Goal: Task Accomplishment & Management: Use online tool/utility

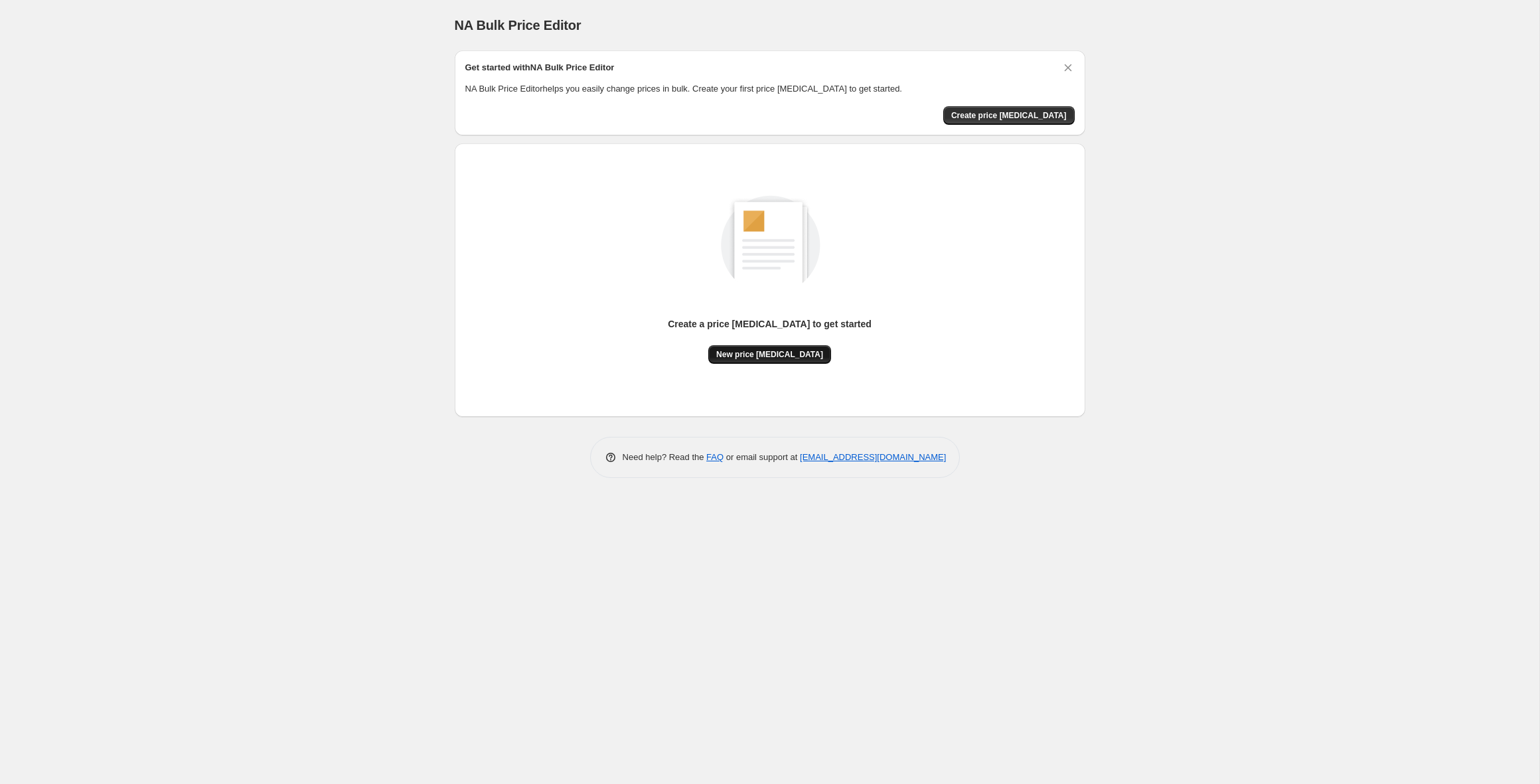
click at [768, 355] on span "New price [MEDICAL_DATA]" at bounding box center [770, 354] width 107 height 11
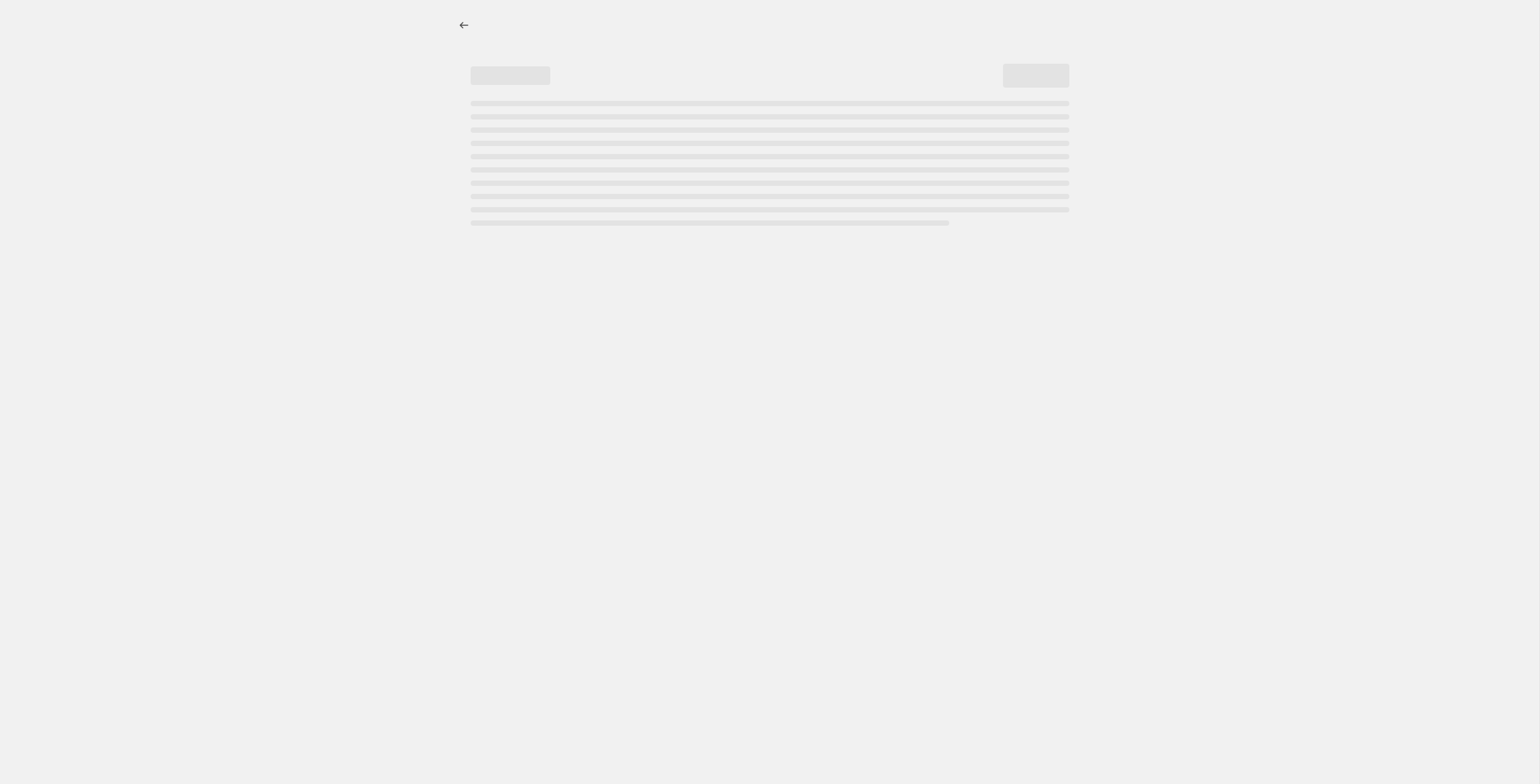
select select "percentage"
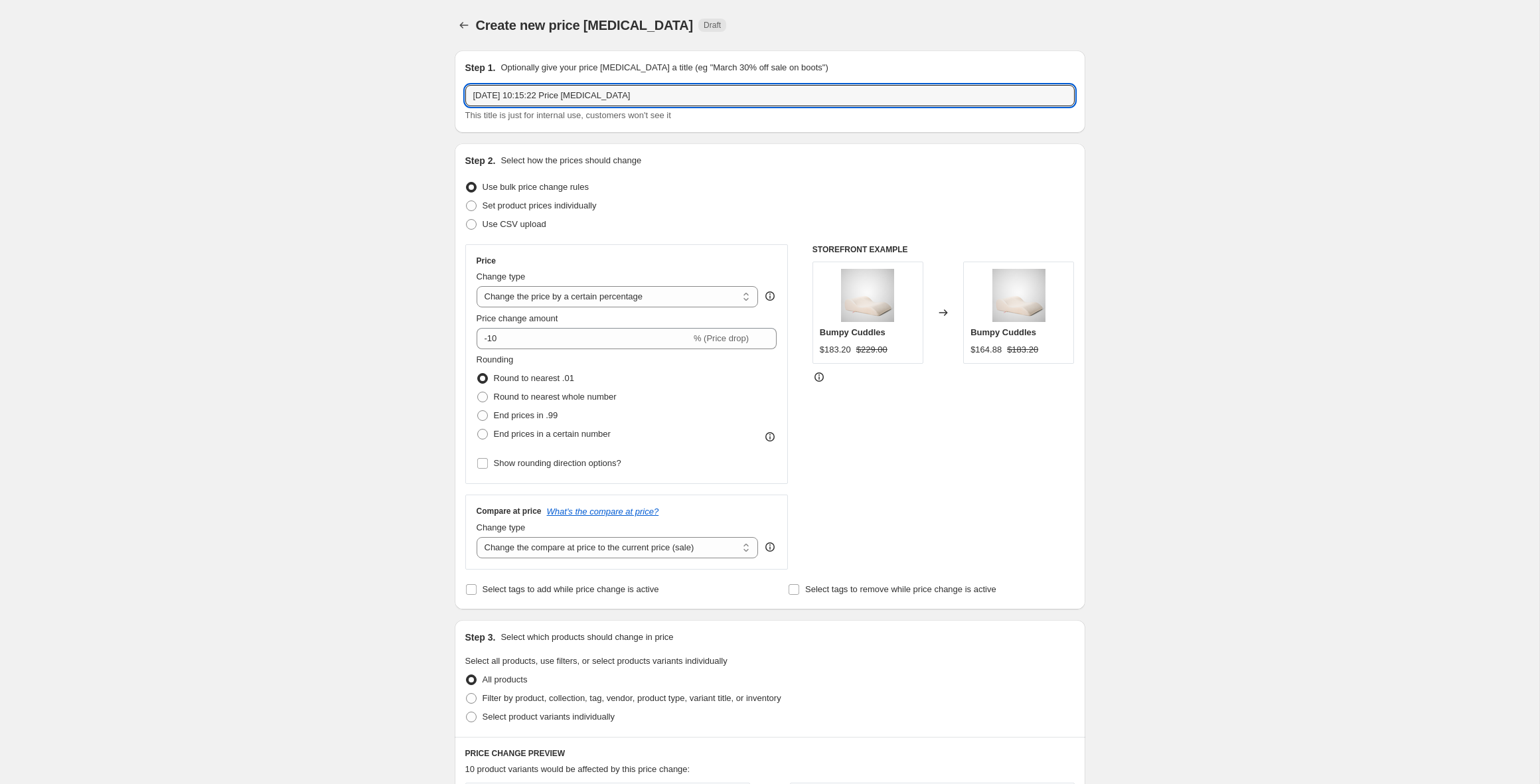
drag, startPoint x: 641, startPoint y: 97, endPoint x: 455, endPoint y: 97, distance: 186.0
click at [455, 97] on div "Step 1. Optionally give your price [MEDICAL_DATA] a title (eg "March 30% off sa…" at bounding box center [770, 91] width 631 height 83
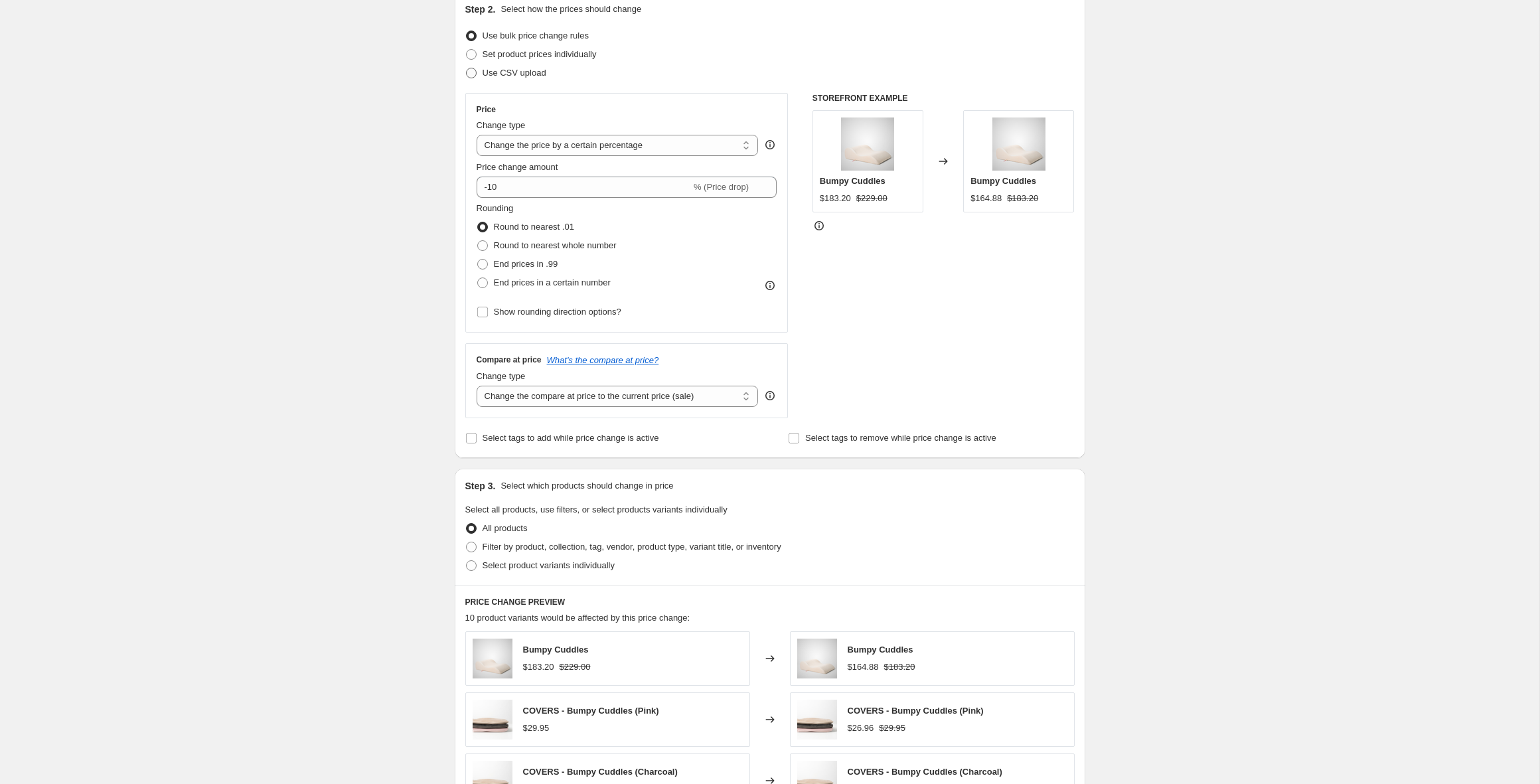
scroll to position [154, 0]
type input "30% Off AU"
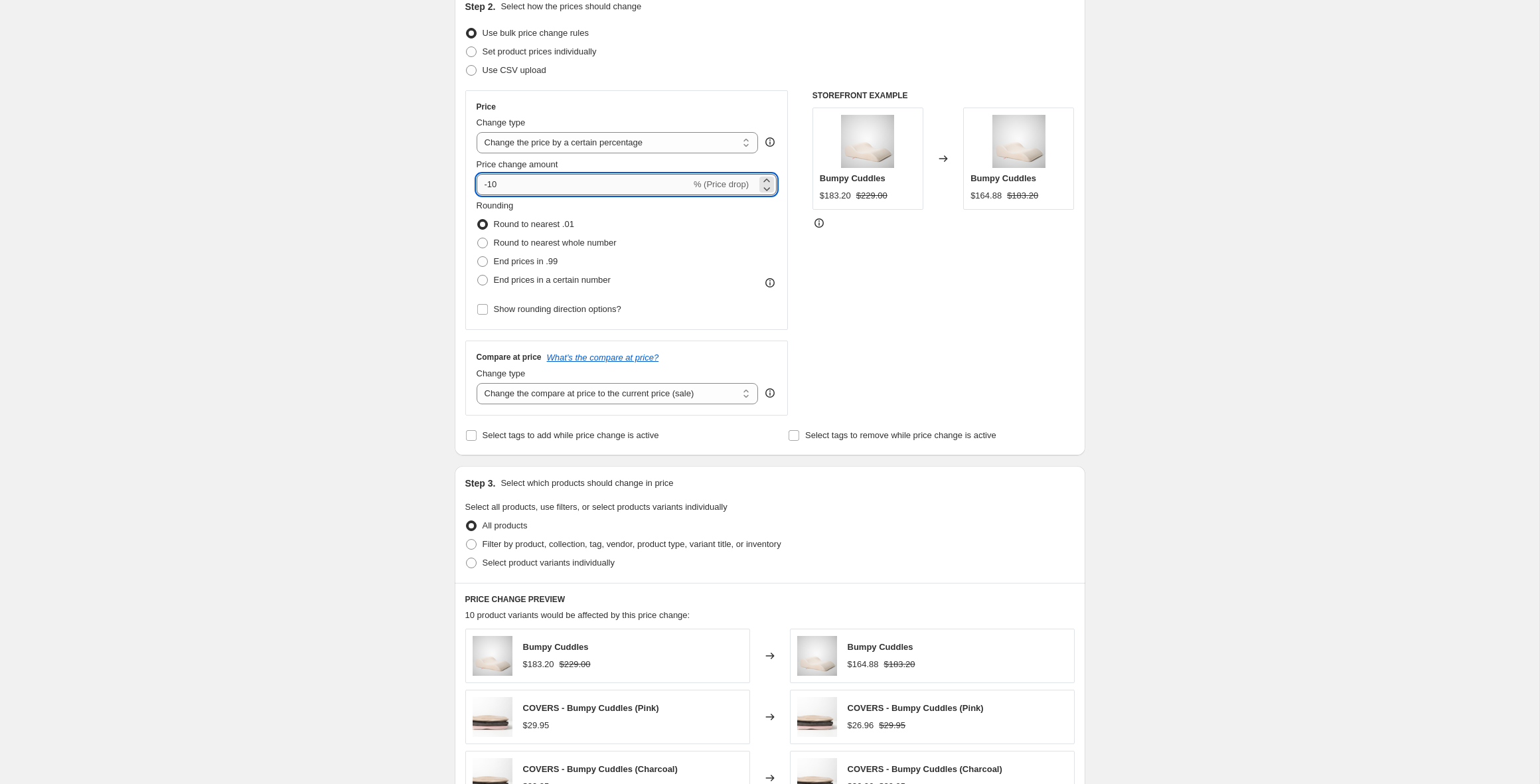
click at [495, 184] on input "-10" at bounding box center [583, 184] width 214 height 21
type input "-30"
click at [388, 263] on div "Create new price [MEDICAL_DATA]. This page is ready Create new price [MEDICAL_D…" at bounding box center [770, 510] width 1539 height 1327
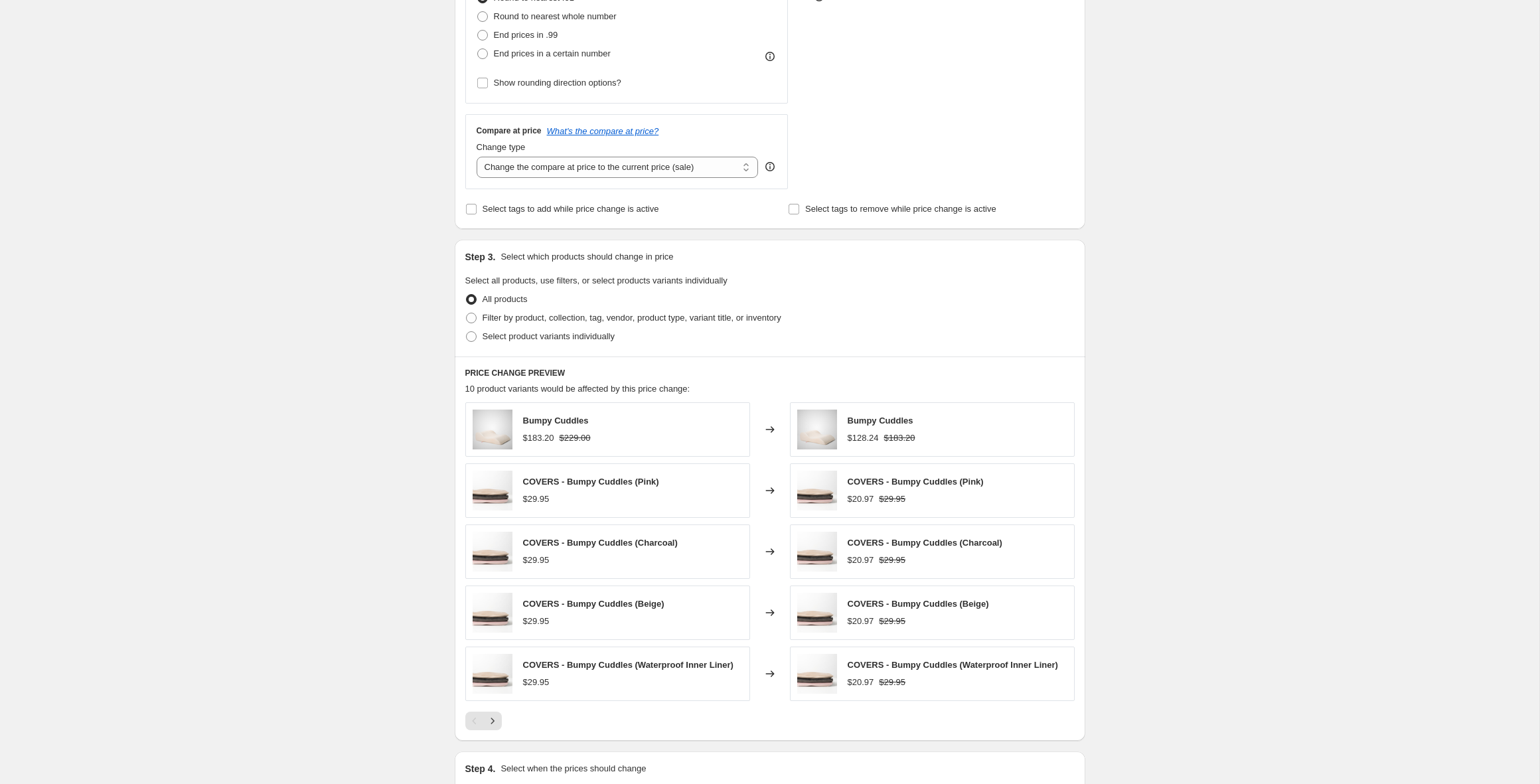
scroll to position [383, 0]
click at [472, 334] on span at bounding box center [471, 333] width 11 height 11
click at [467, 329] on input "Select product variants individually" at bounding box center [466, 328] width 1 height 1
radio input "true"
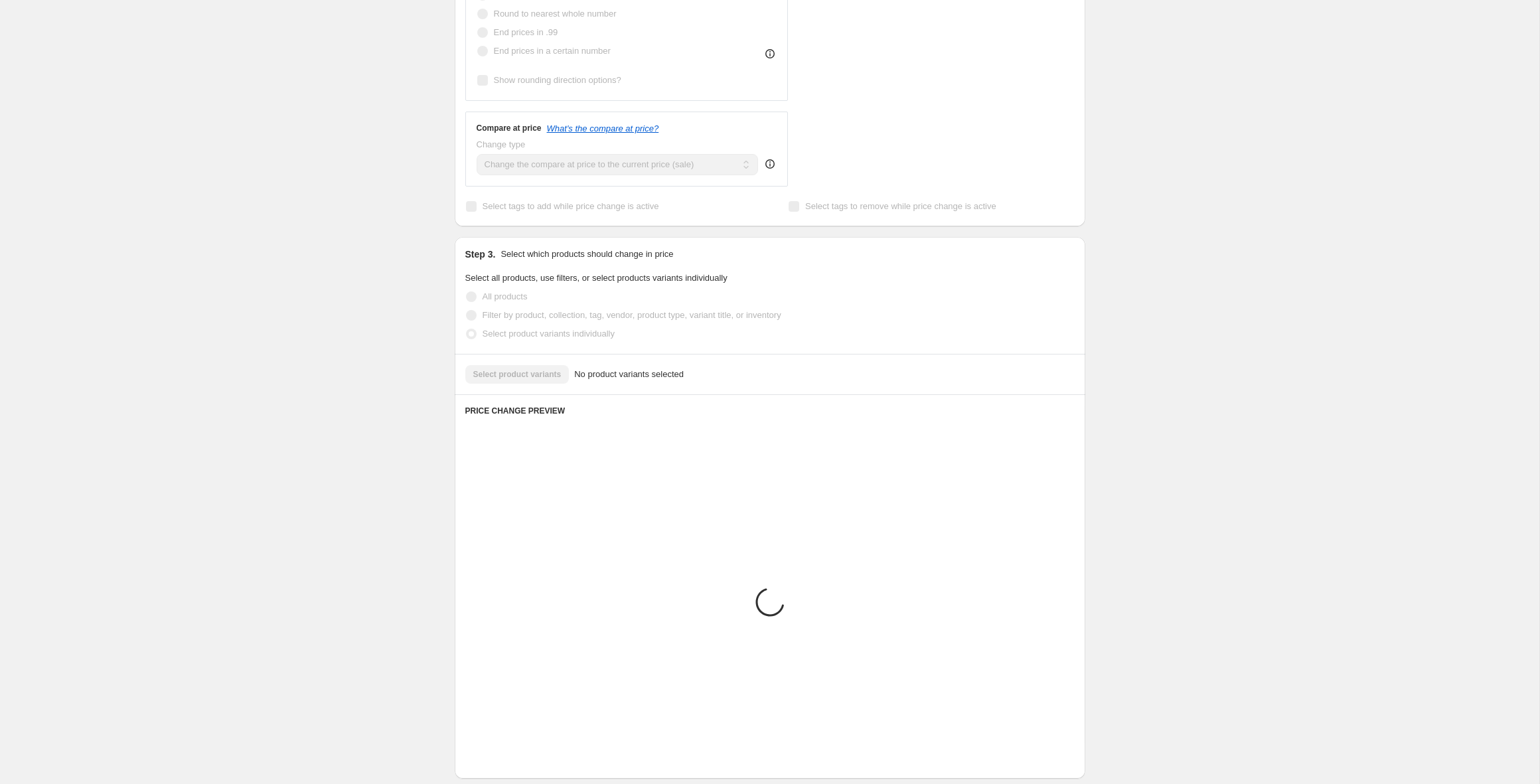
scroll to position [249, 0]
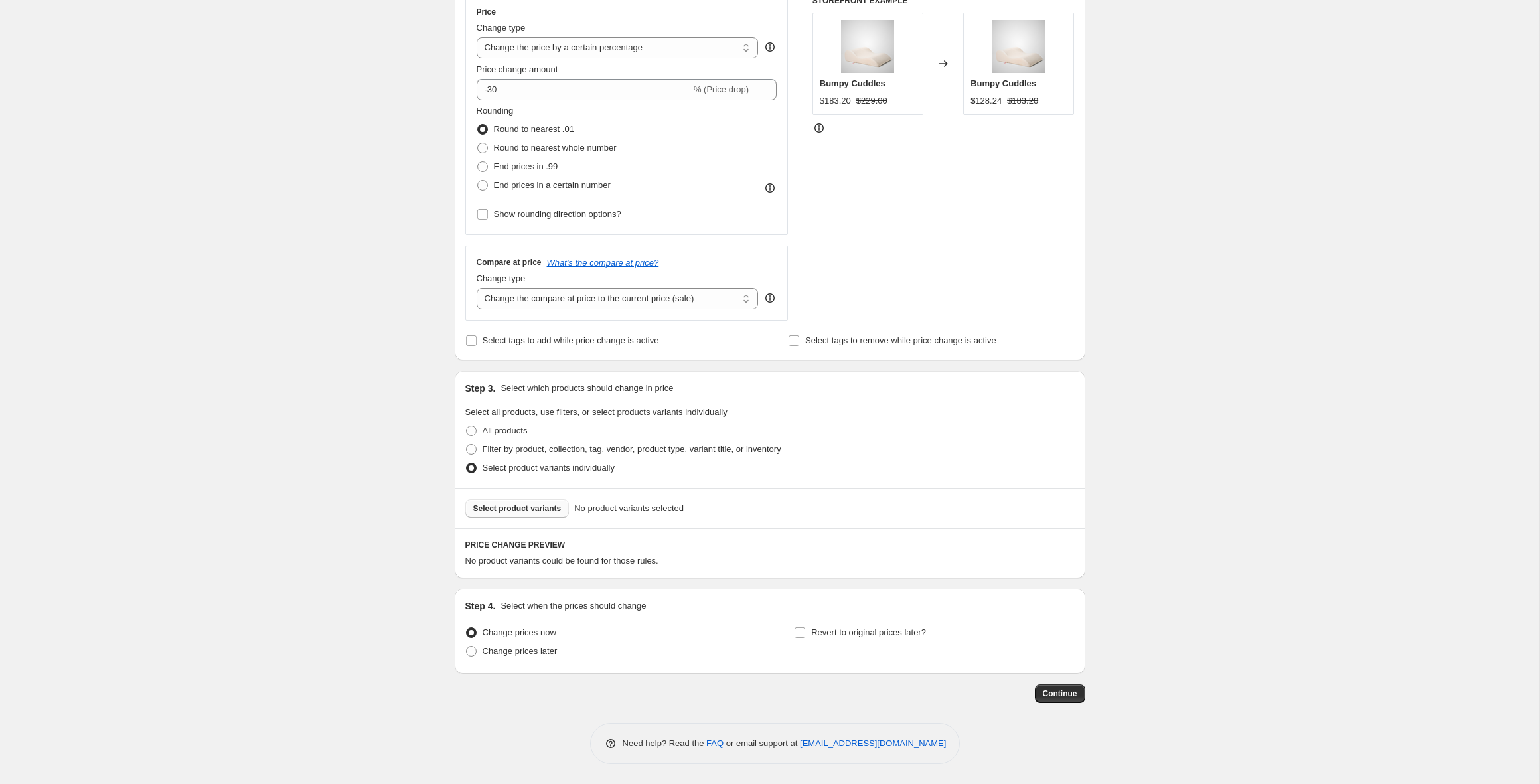
click at [525, 511] on span "Select product variants" at bounding box center [517, 508] width 89 height 11
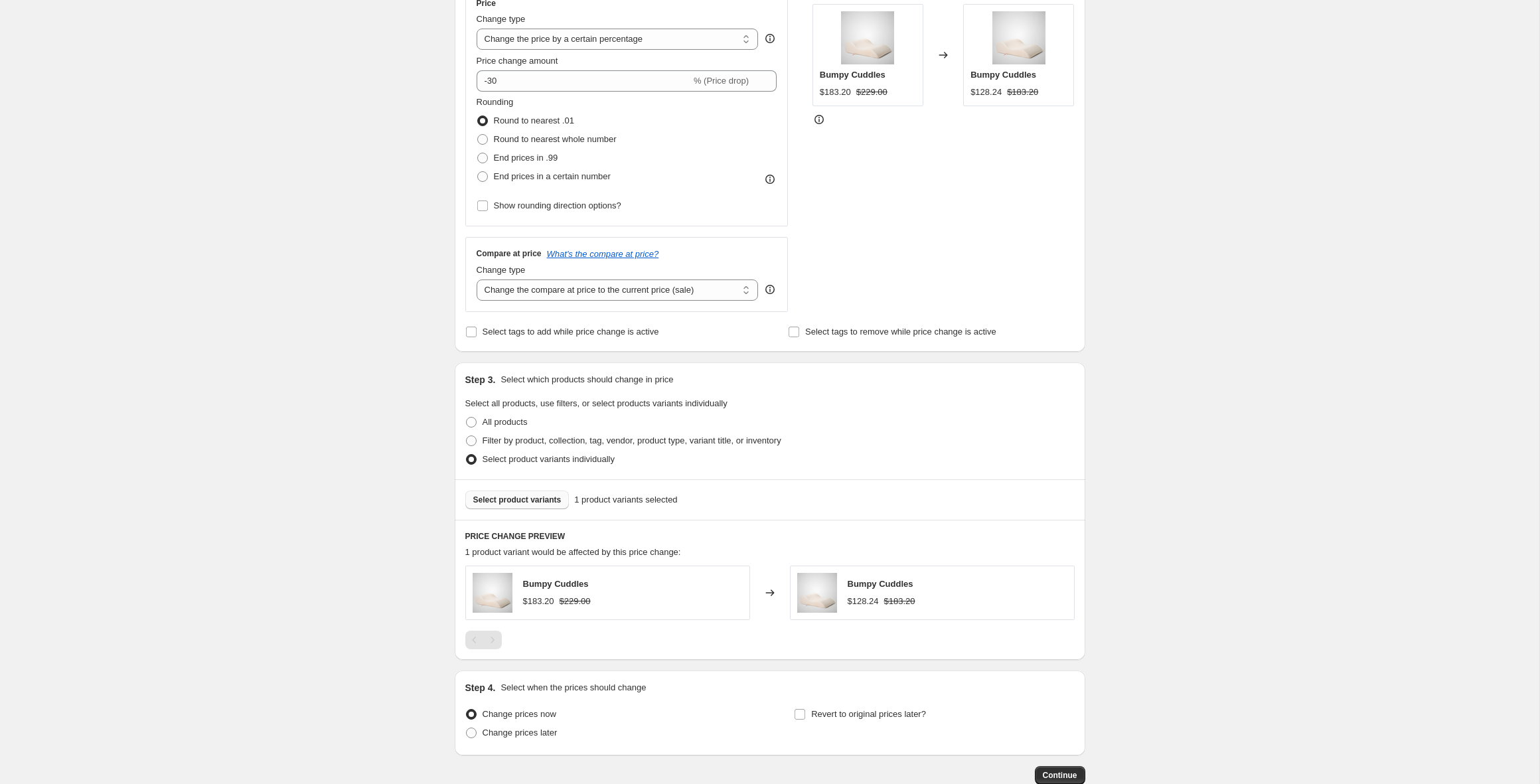
scroll to position [339, 0]
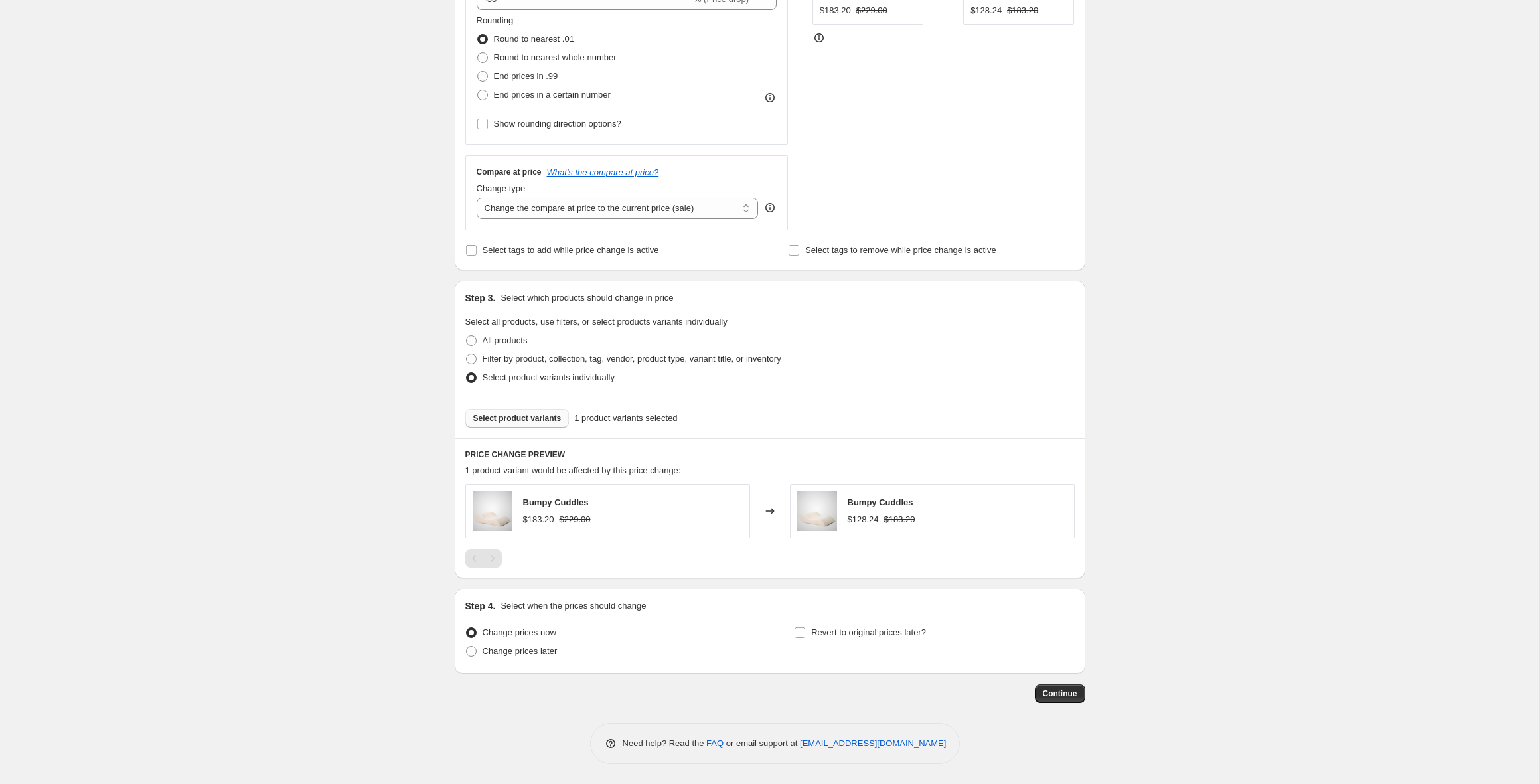
click at [506, 419] on span "Select product variants" at bounding box center [517, 418] width 89 height 11
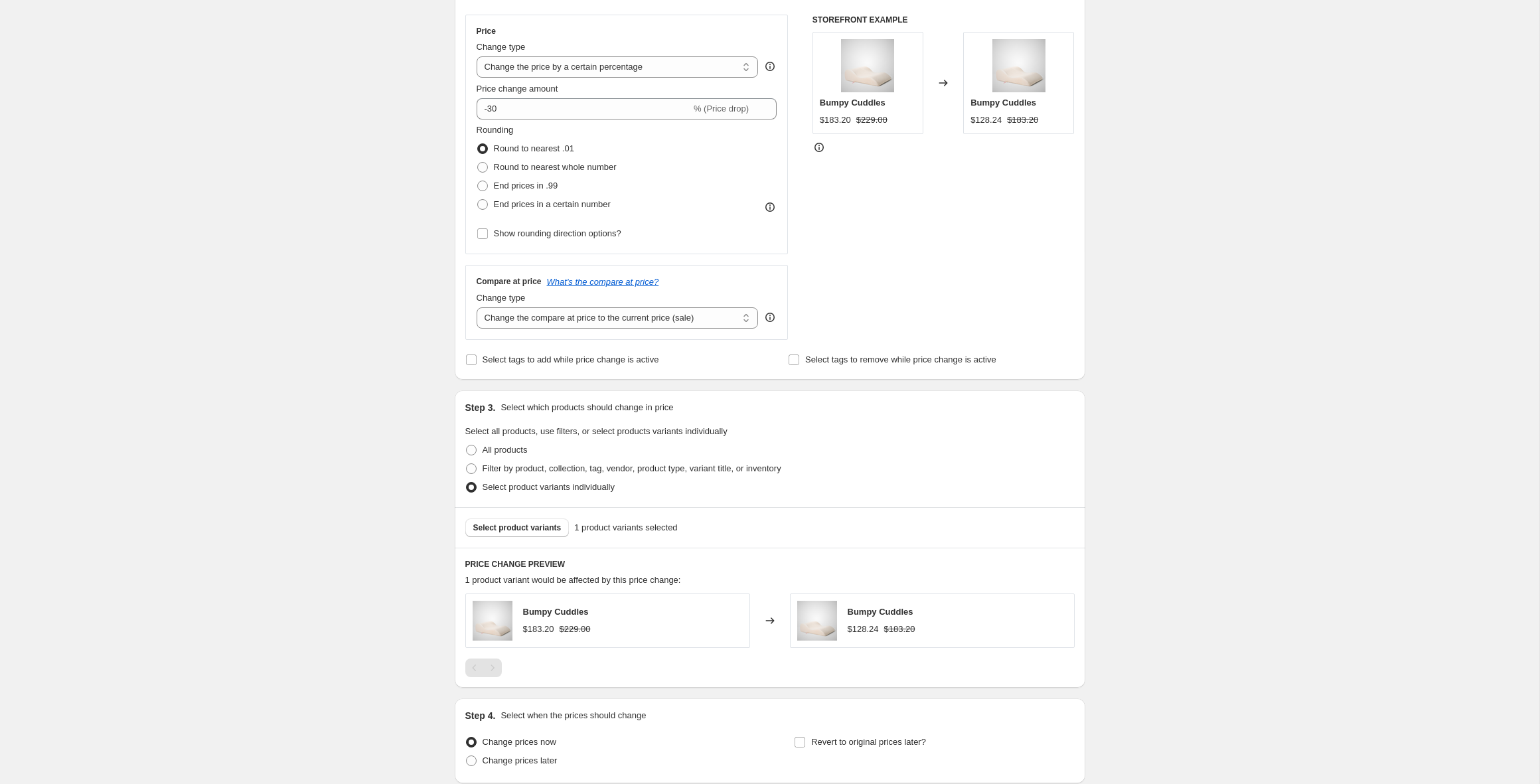
scroll to position [0, 0]
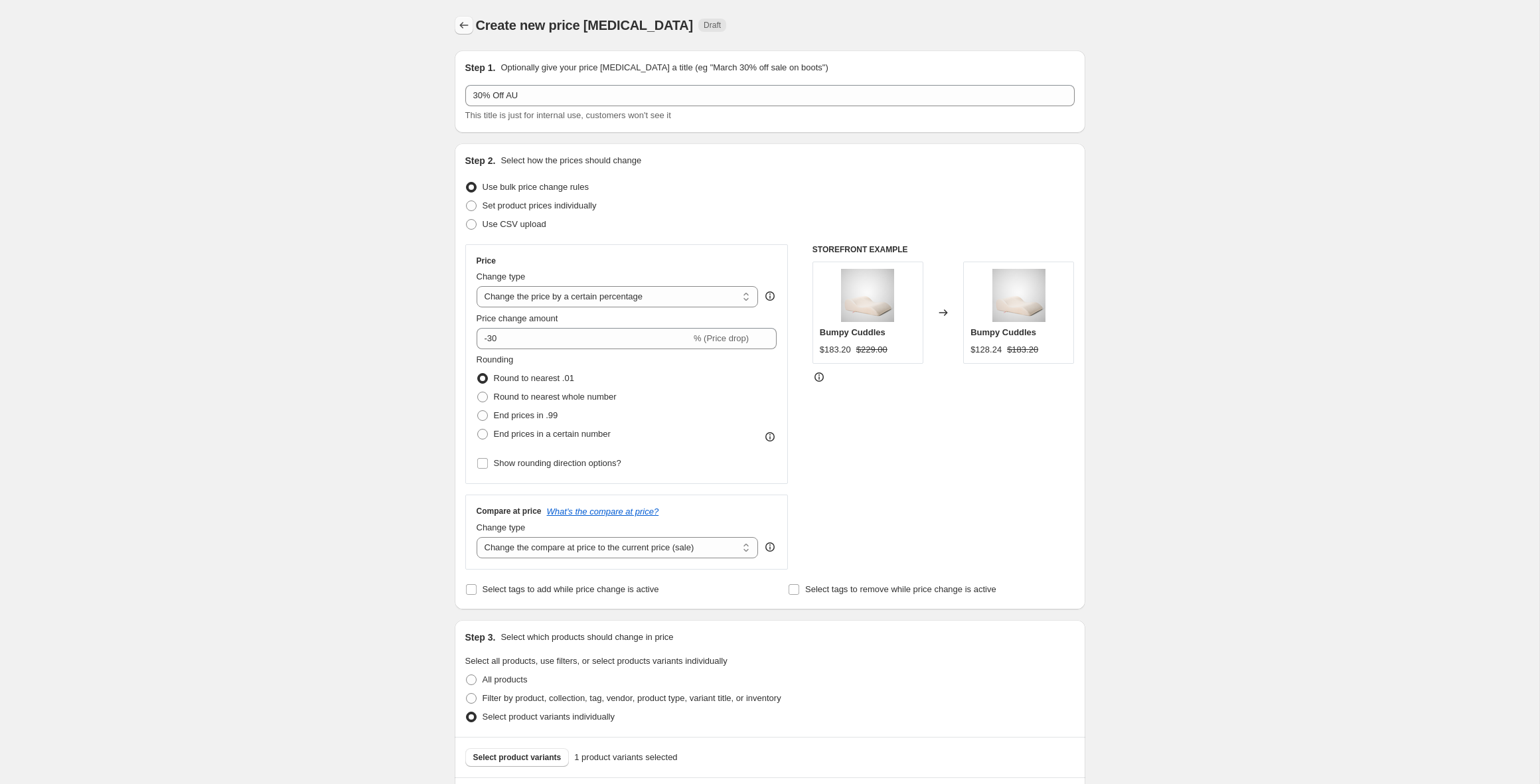
click at [455, 21] on button "Price change jobs" at bounding box center [463, 25] width 18 height 18
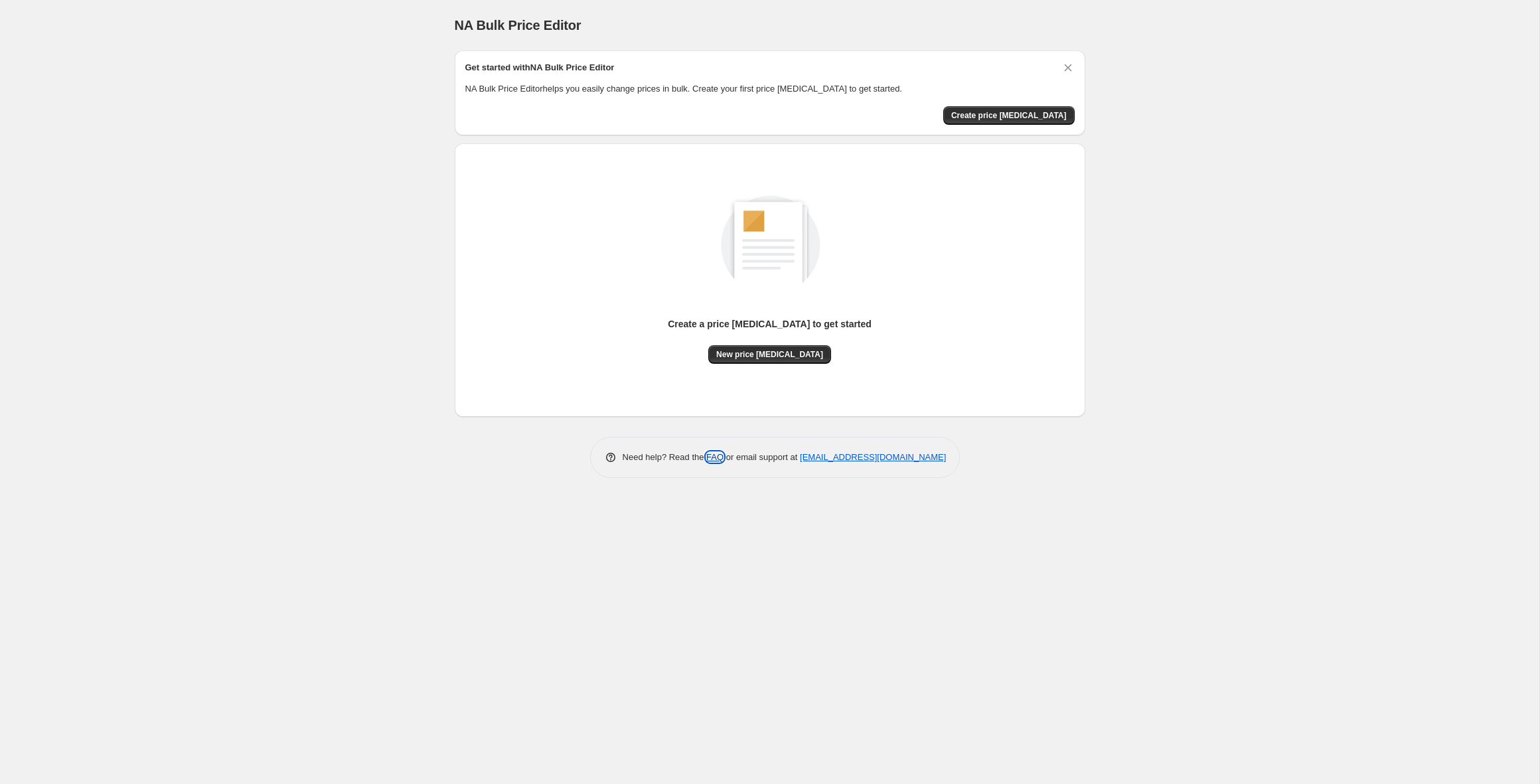
click at [706, 458] on link "FAQ" at bounding box center [715, 457] width 18 height 10
click at [755, 355] on span "New price [MEDICAL_DATA]" at bounding box center [770, 354] width 107 height 11
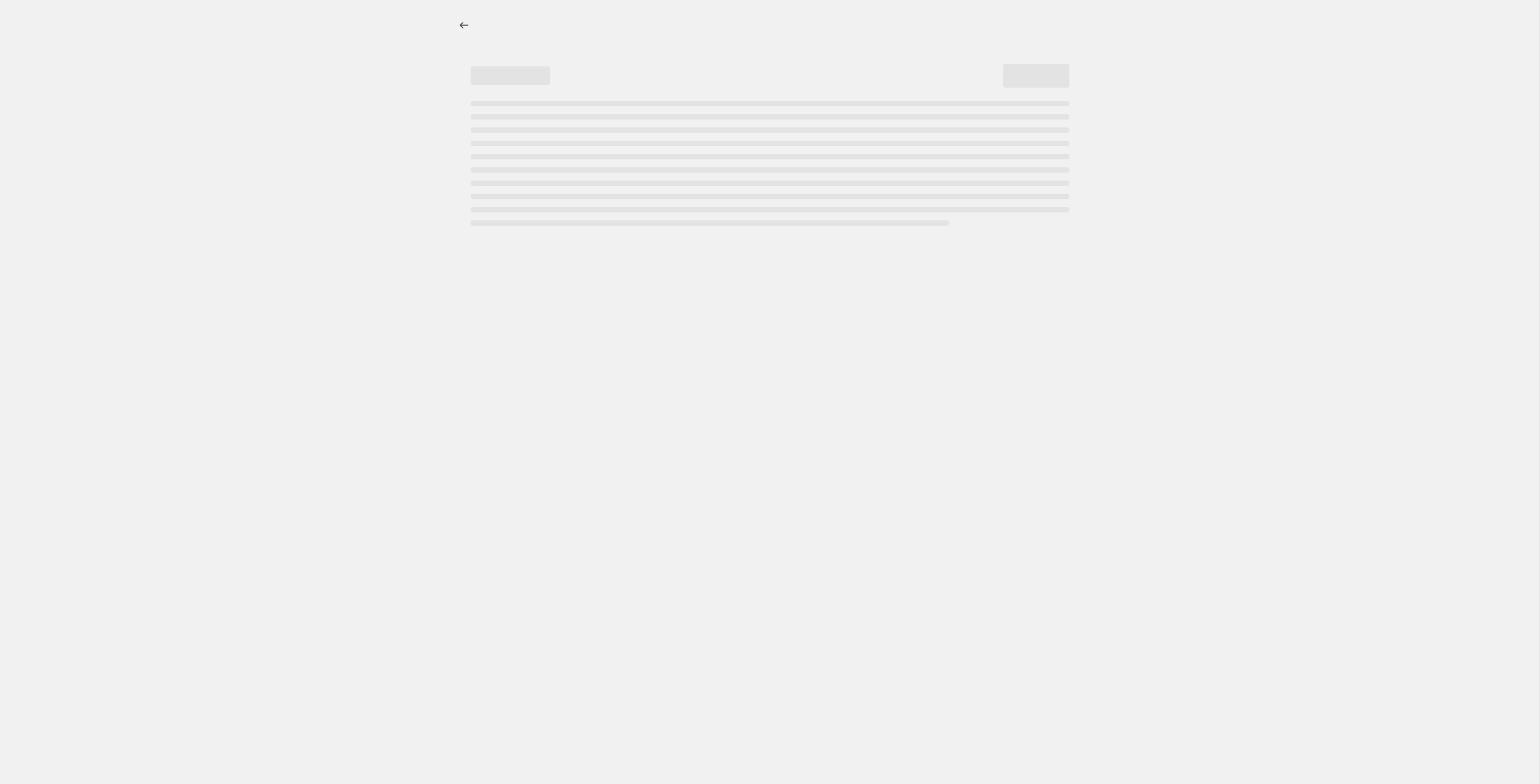
select select "percentage"
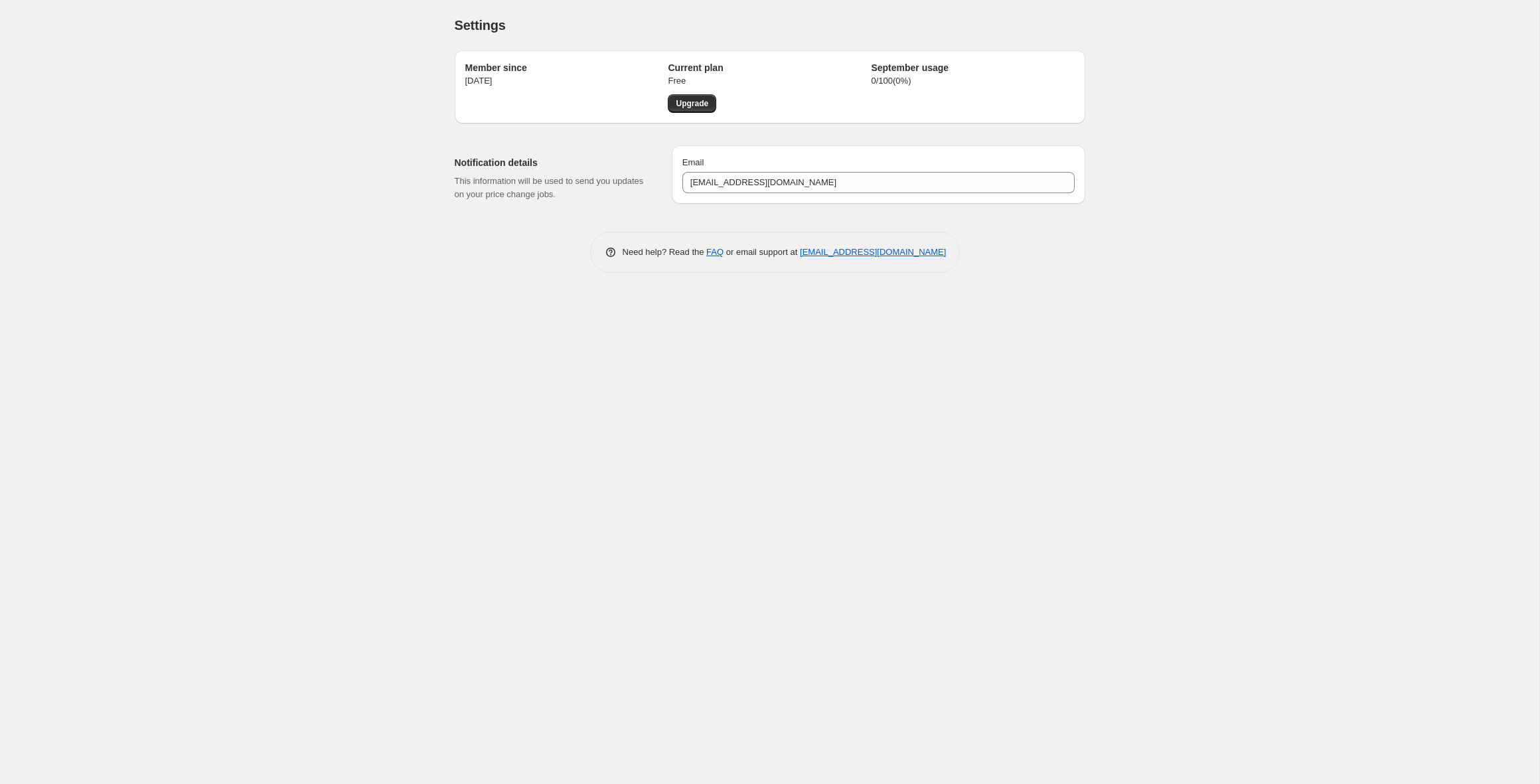
click at [694, 116] on div "Member since [DATE] Current plan Free Upgrade September usage 0 / 100 ( 0 %)" at bounding box center [770, 87] width 631 height 73
click at [691, 97] on link "Upgrade" at bounding box center [692, 103] width 48 height 18
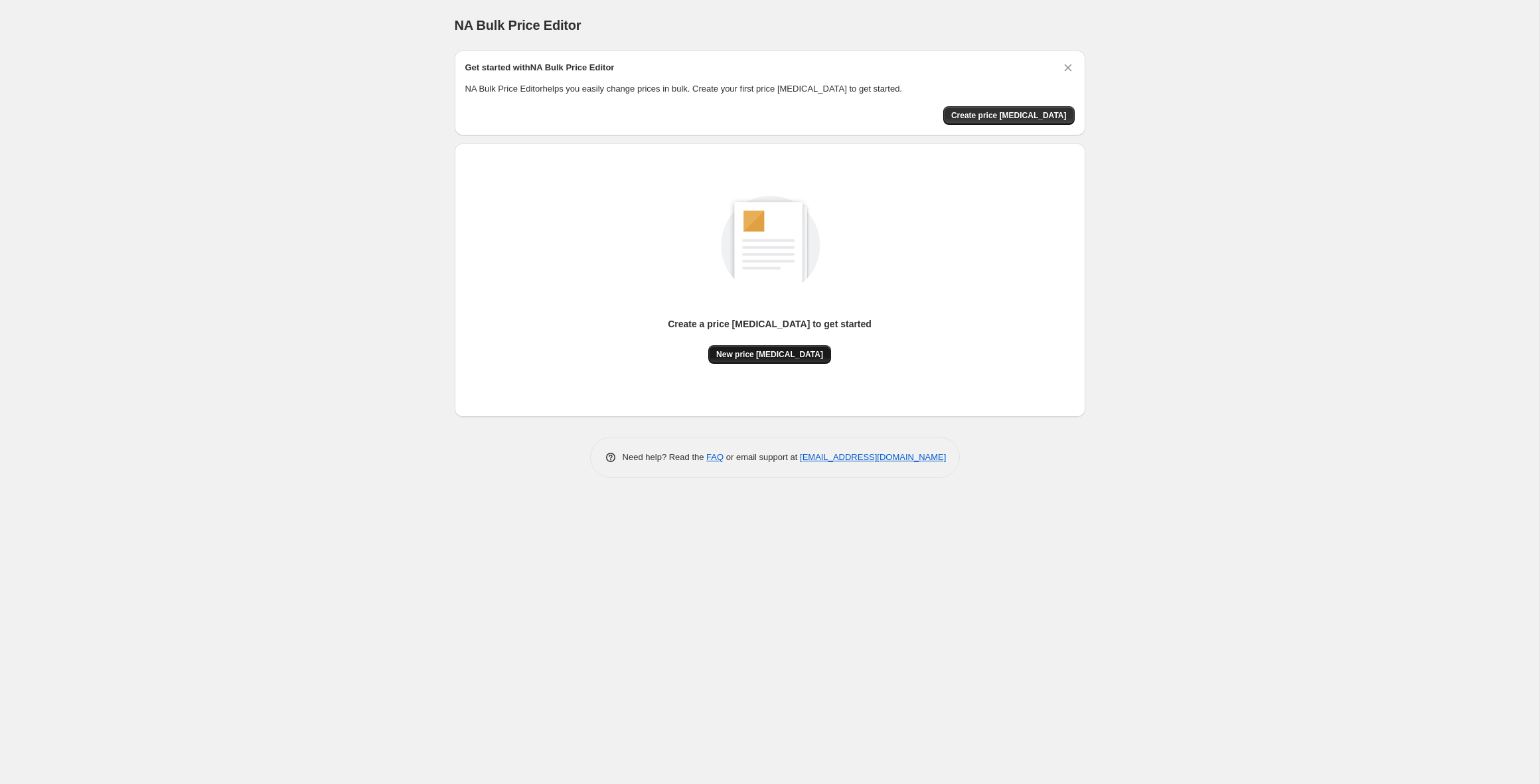
click at [765, 361] on button "New price [MEDICAL_DATA]" at bounding box center [770, 354] width 123 height 18
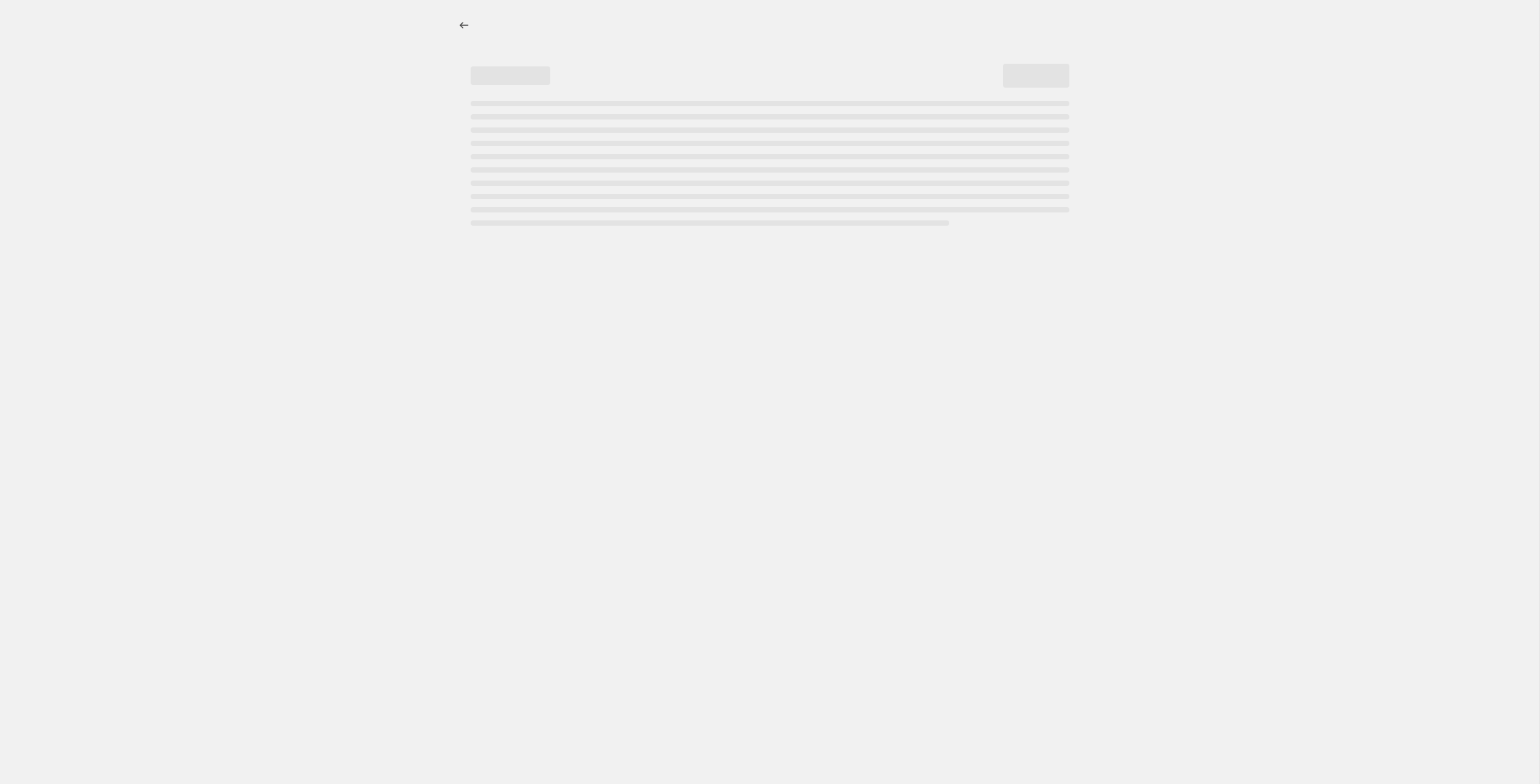
select select "percentage"
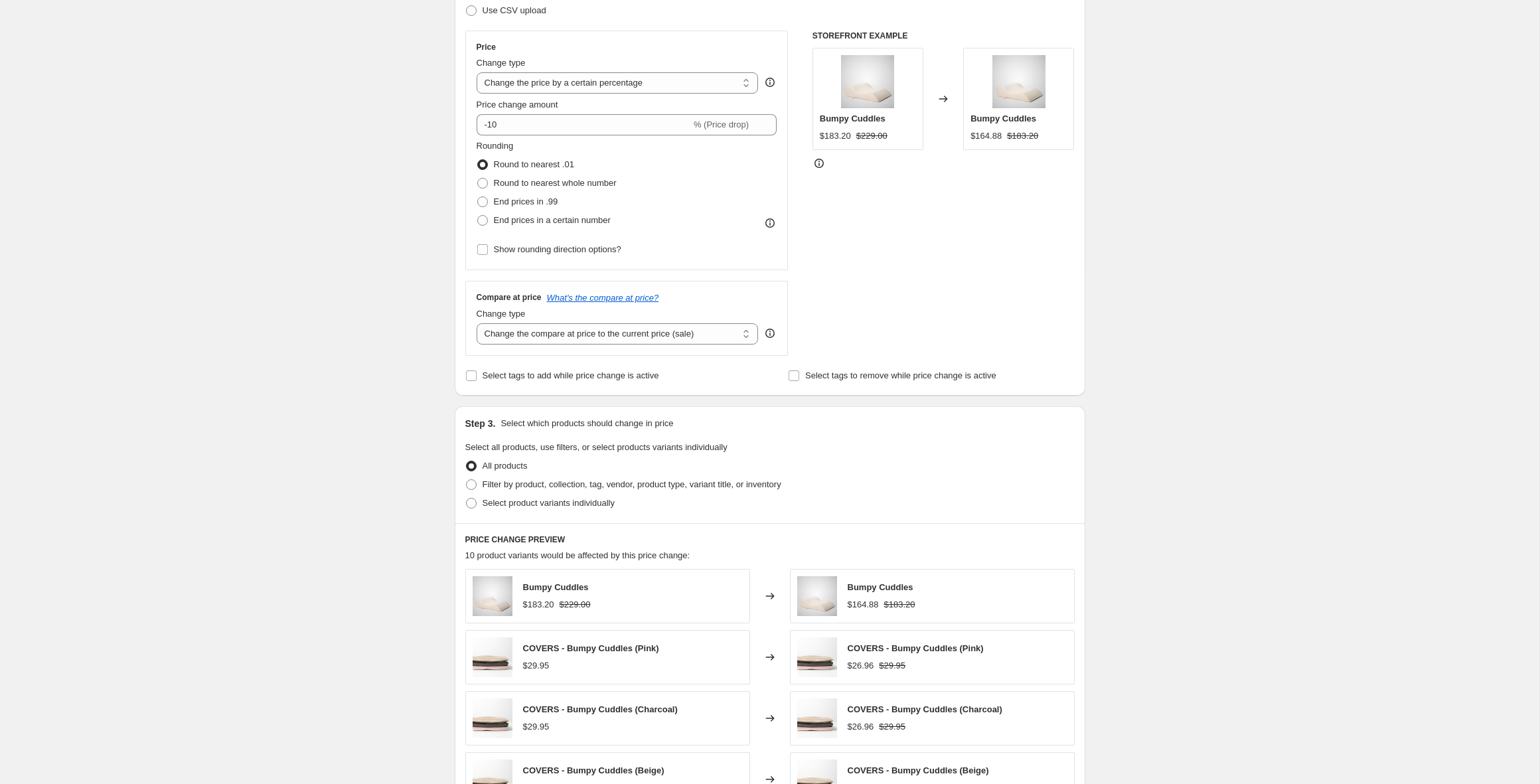
scroll to position [215, 0]
click at [494, 122] on input "-10" at bounding box center [583, 123] width 214 height 21
type input "-30"
click at [380, 318] on div "Create new price [MEDICAL_DATA]. This page is ready Create new price [MEDICAL_D…" at bounding box center [770, 448] width 1539 height 1327
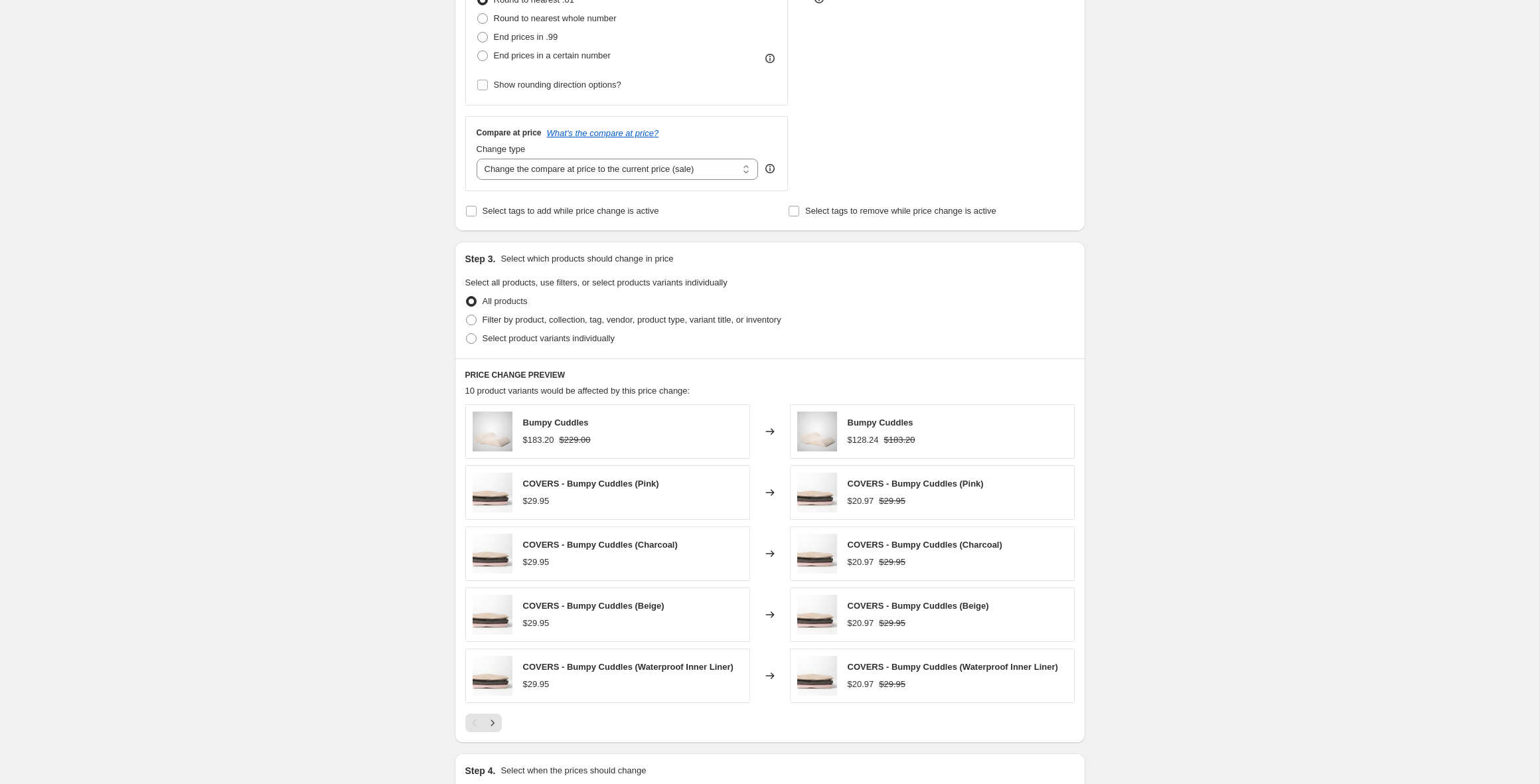
scroll to position [426, 0]
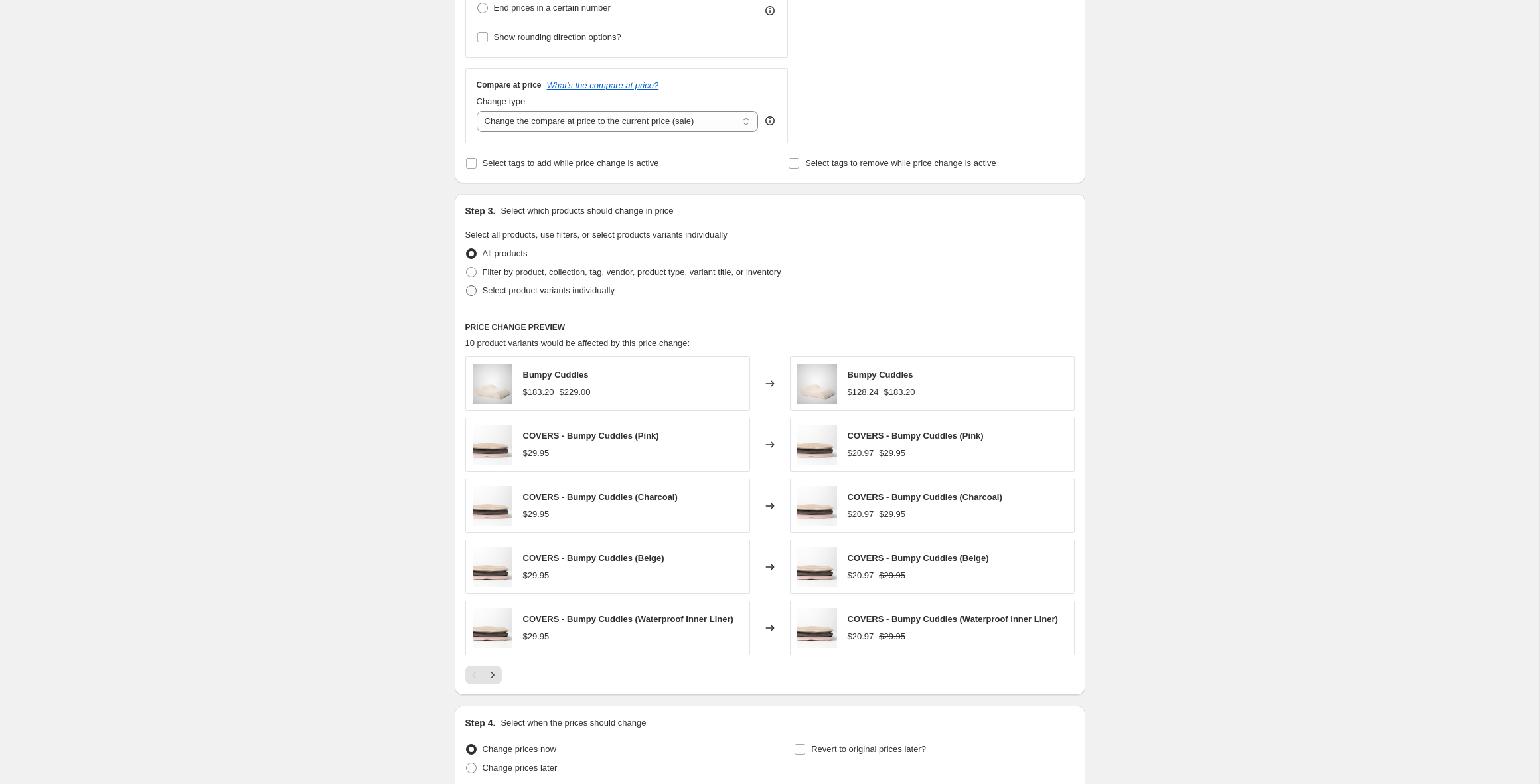
click at [499, 290] on span "Select product variants individually" at bounding box center [549, 290] width 132 height 10
click at [467, 286] on input "Select product variants individually" at bounding box center [466, 285] width 1 height 1
radio input "true"
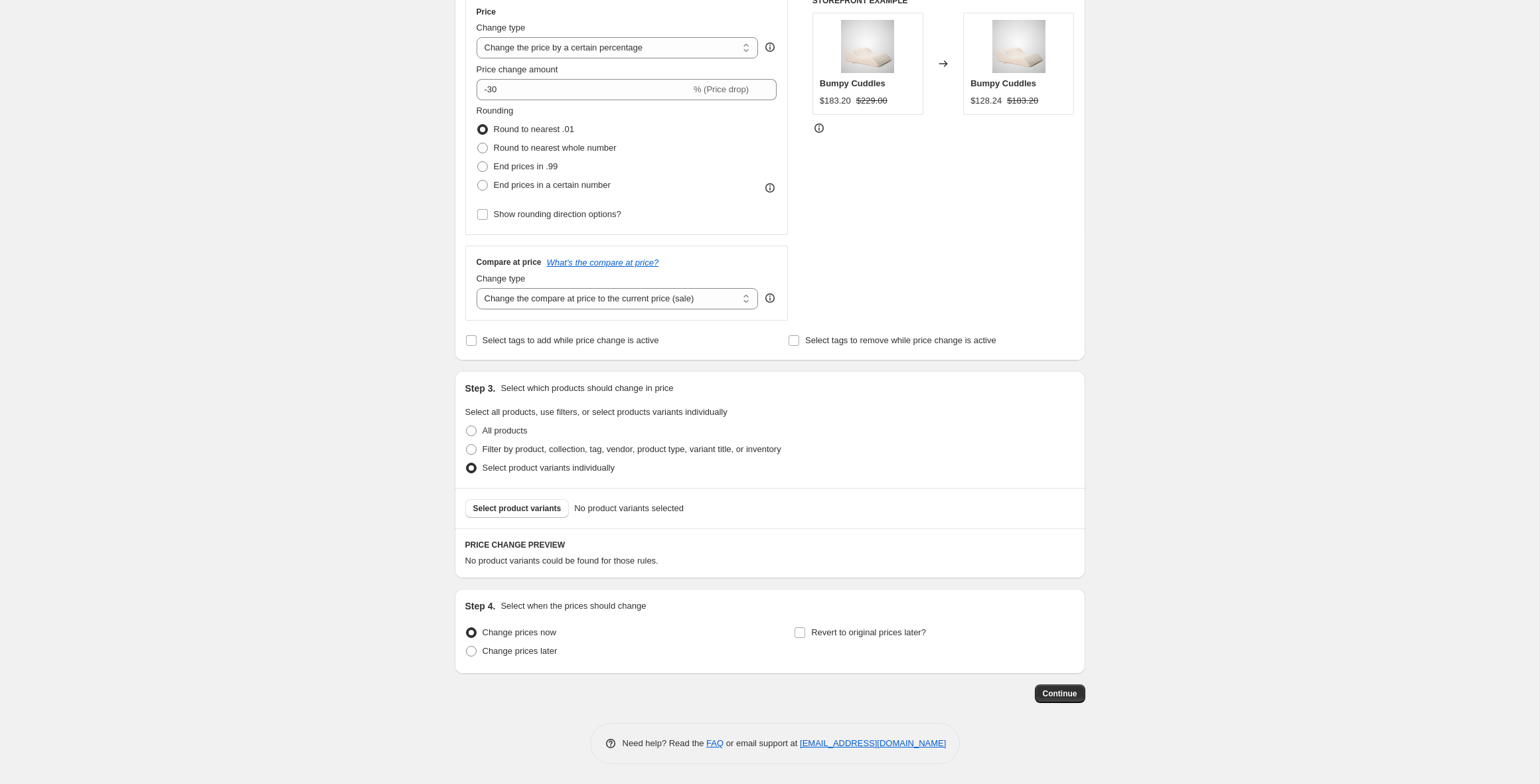
scroll to position [249, 0]
click at [523, 511] on span "Select product variants" at bounding box center [517, 508] width 89 height 11
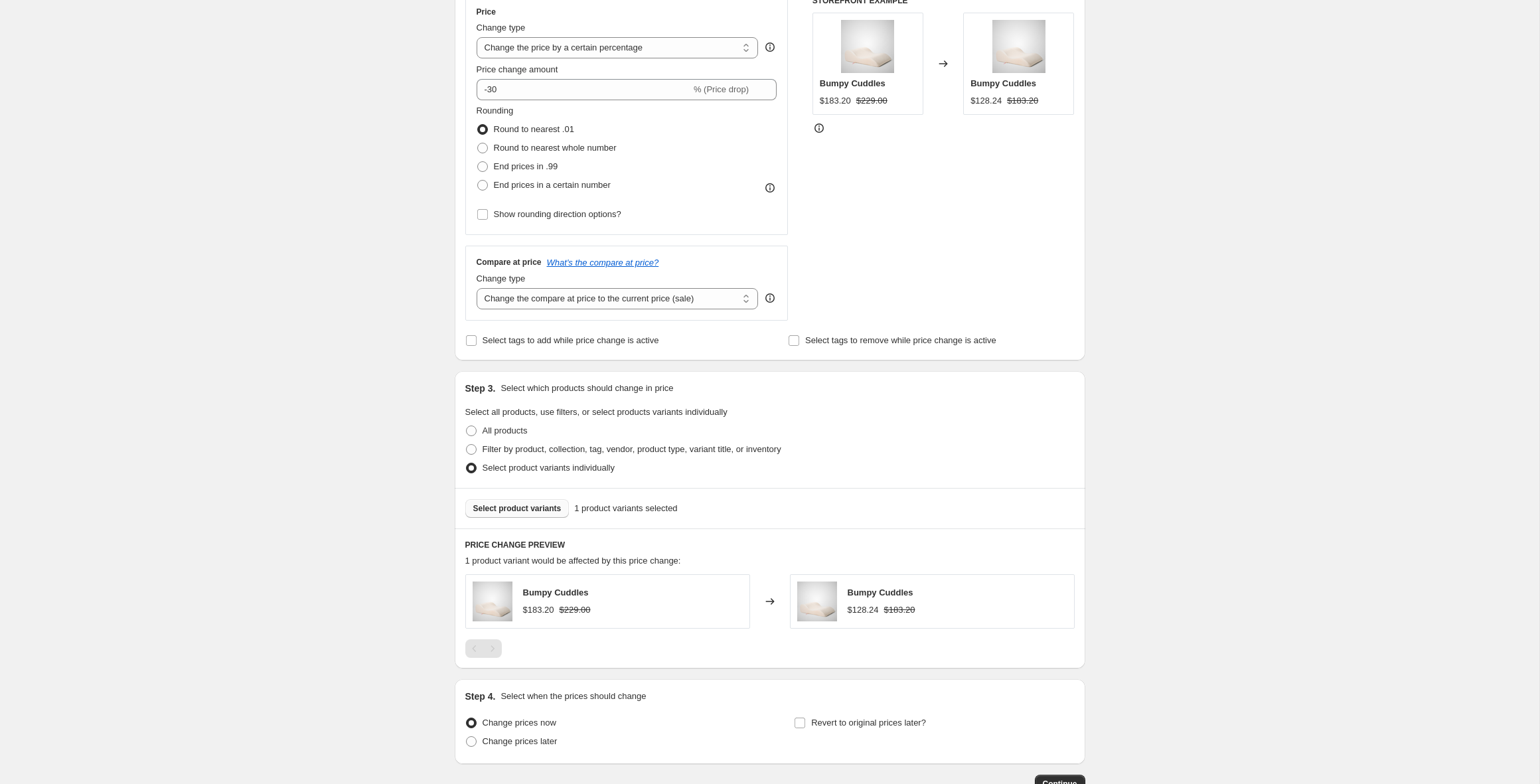
scroll to position [339, 0]
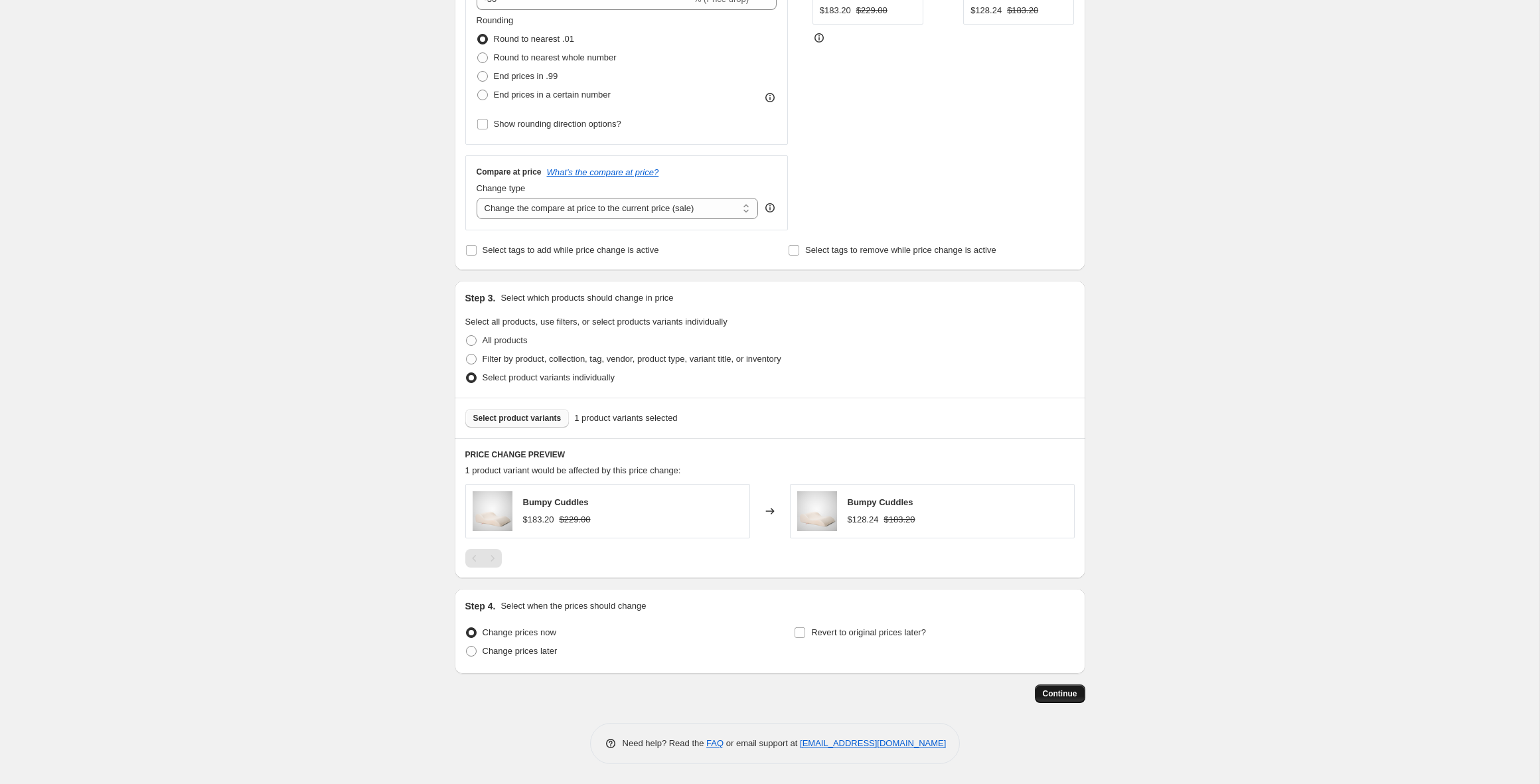
click at [1053, 695] on span "Continue" at bounding box center [1059, 693] width 34 height 11
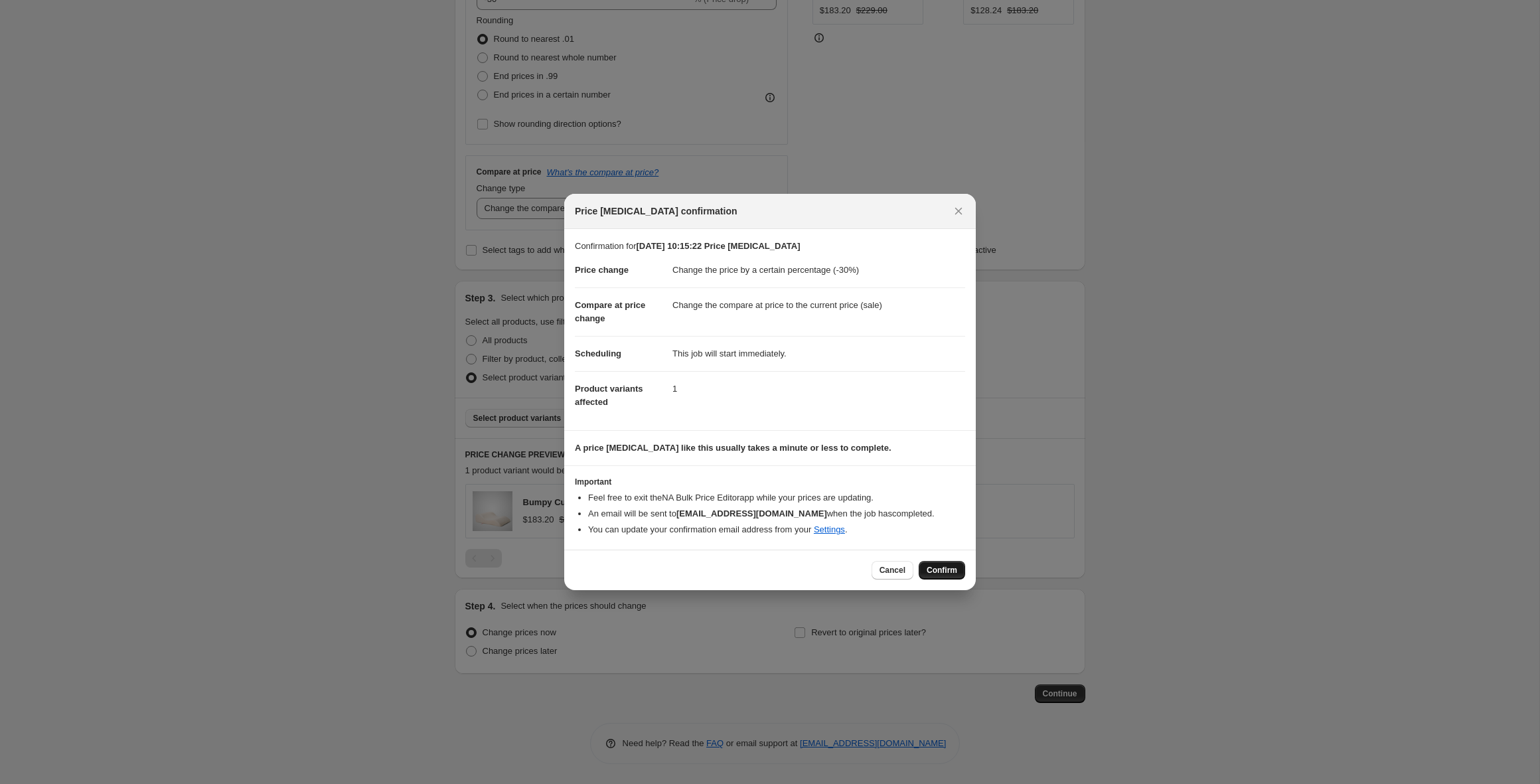
click at [950, 570] on span "Confirm" at bounding box center [942, 570] width 31 height 11
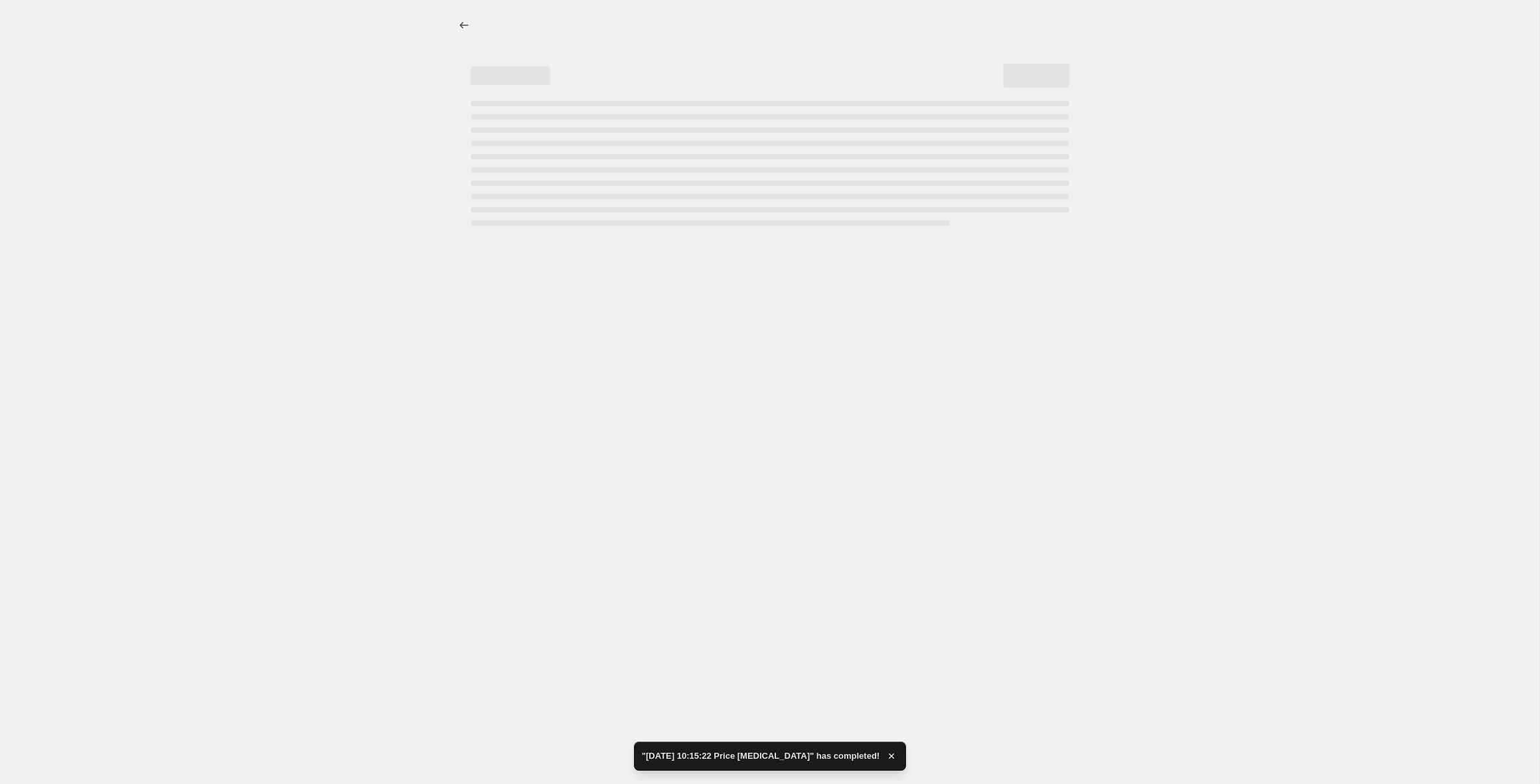
select select "percentage"
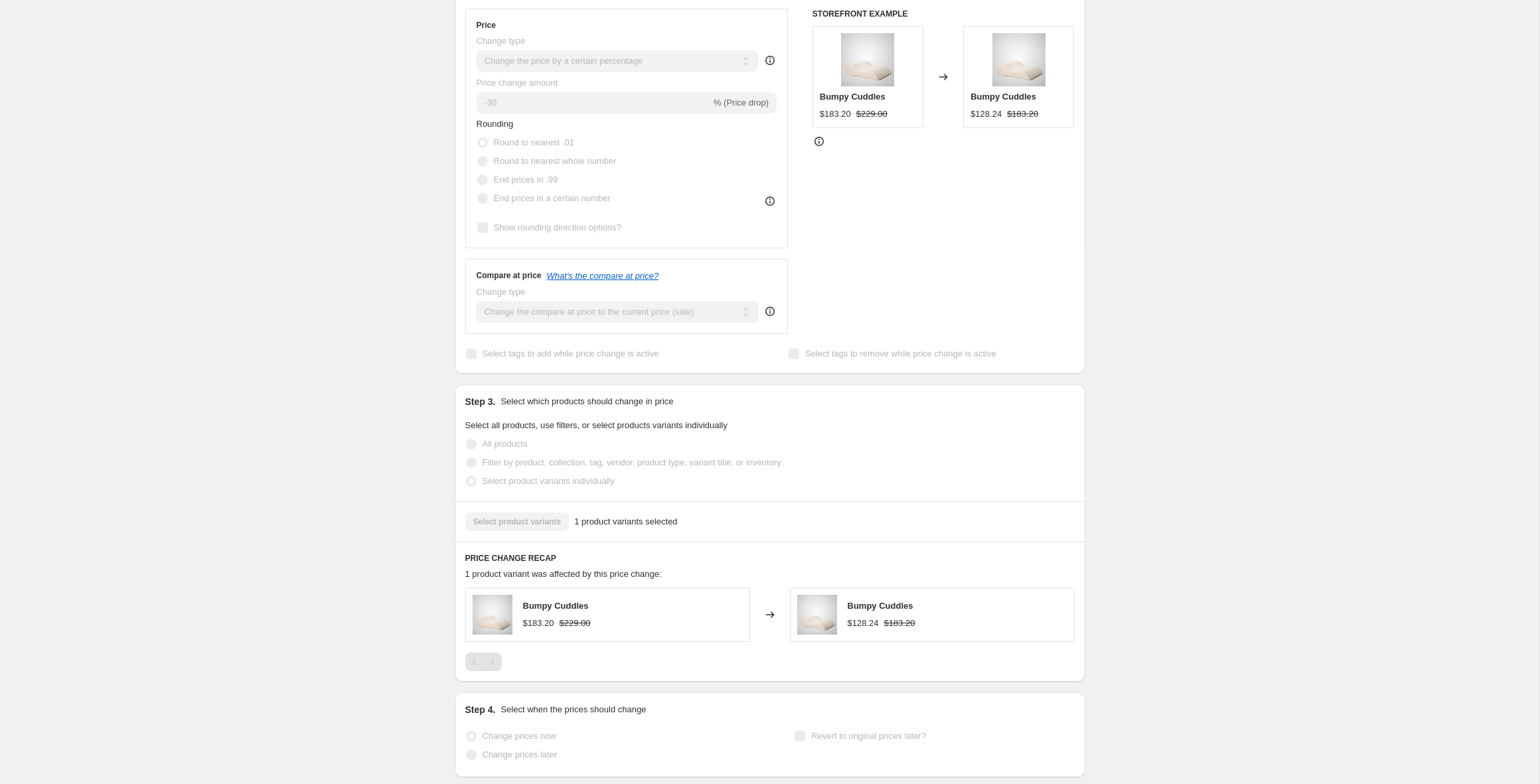
scroll to position [436, 0]
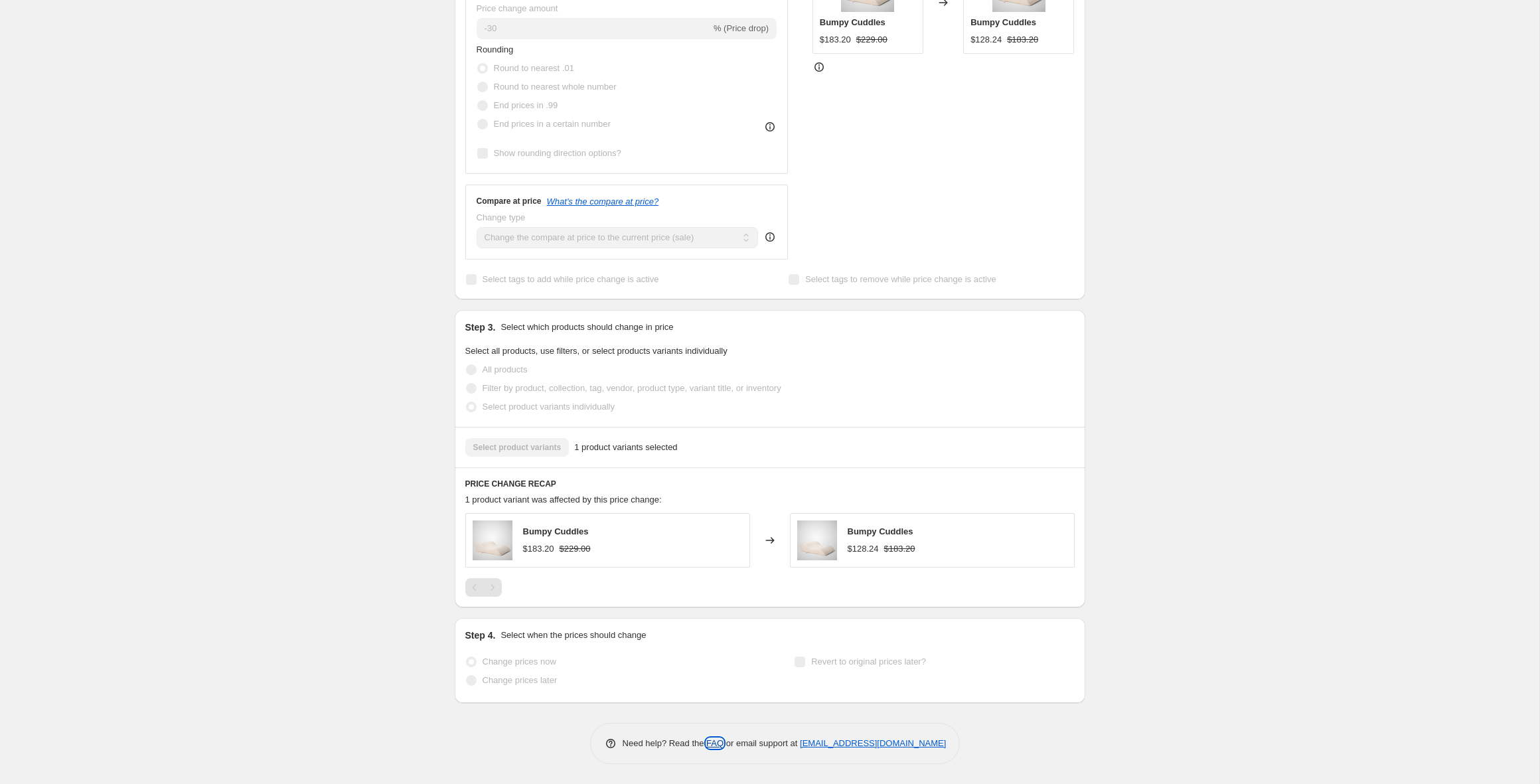
click at [707, 744] on link "FAQ" at bounding box center [715, 743] width 18 height 10
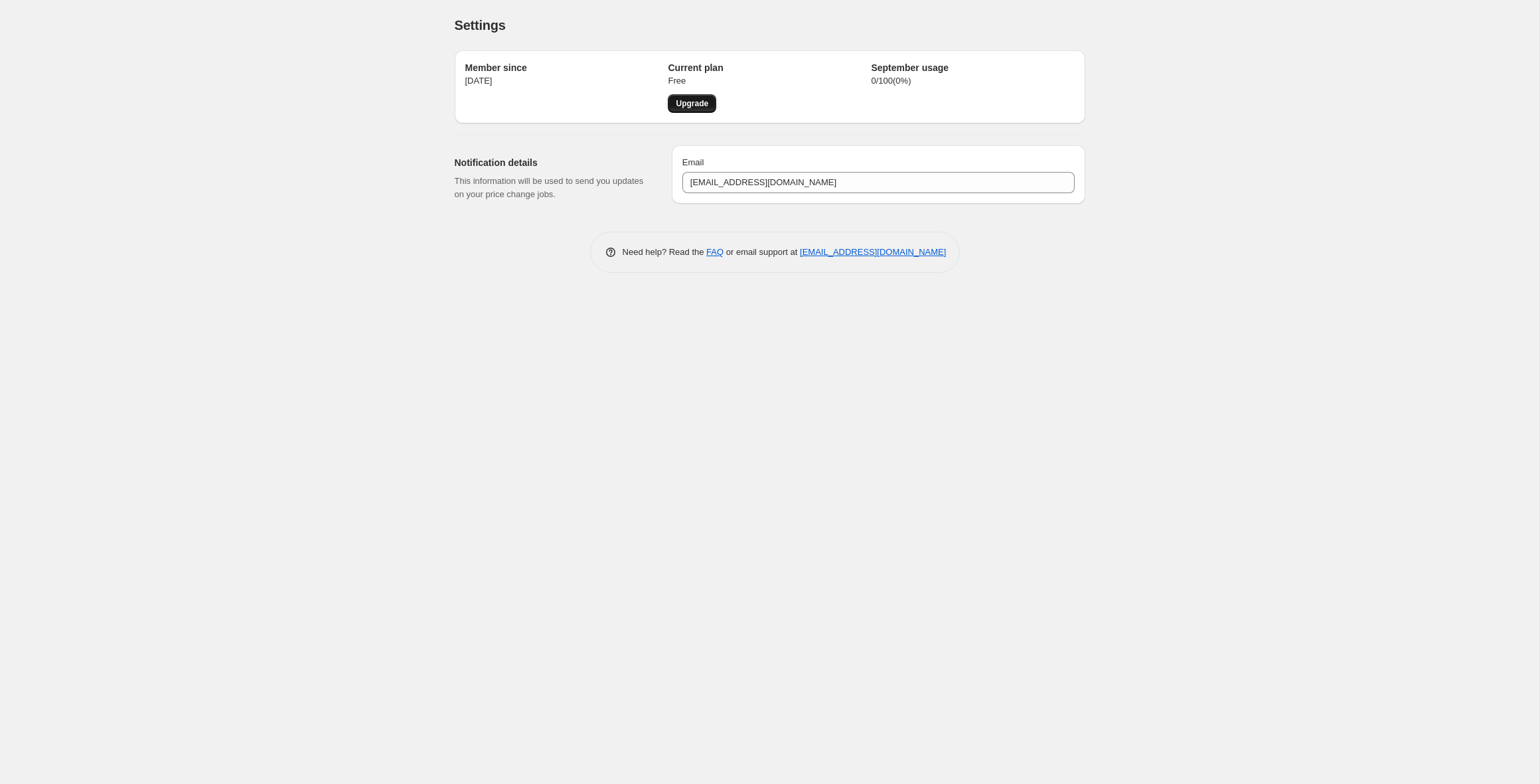
click at [683, 110] on link "Upgrade" at bounding box center [692, 103] width 48 height 18
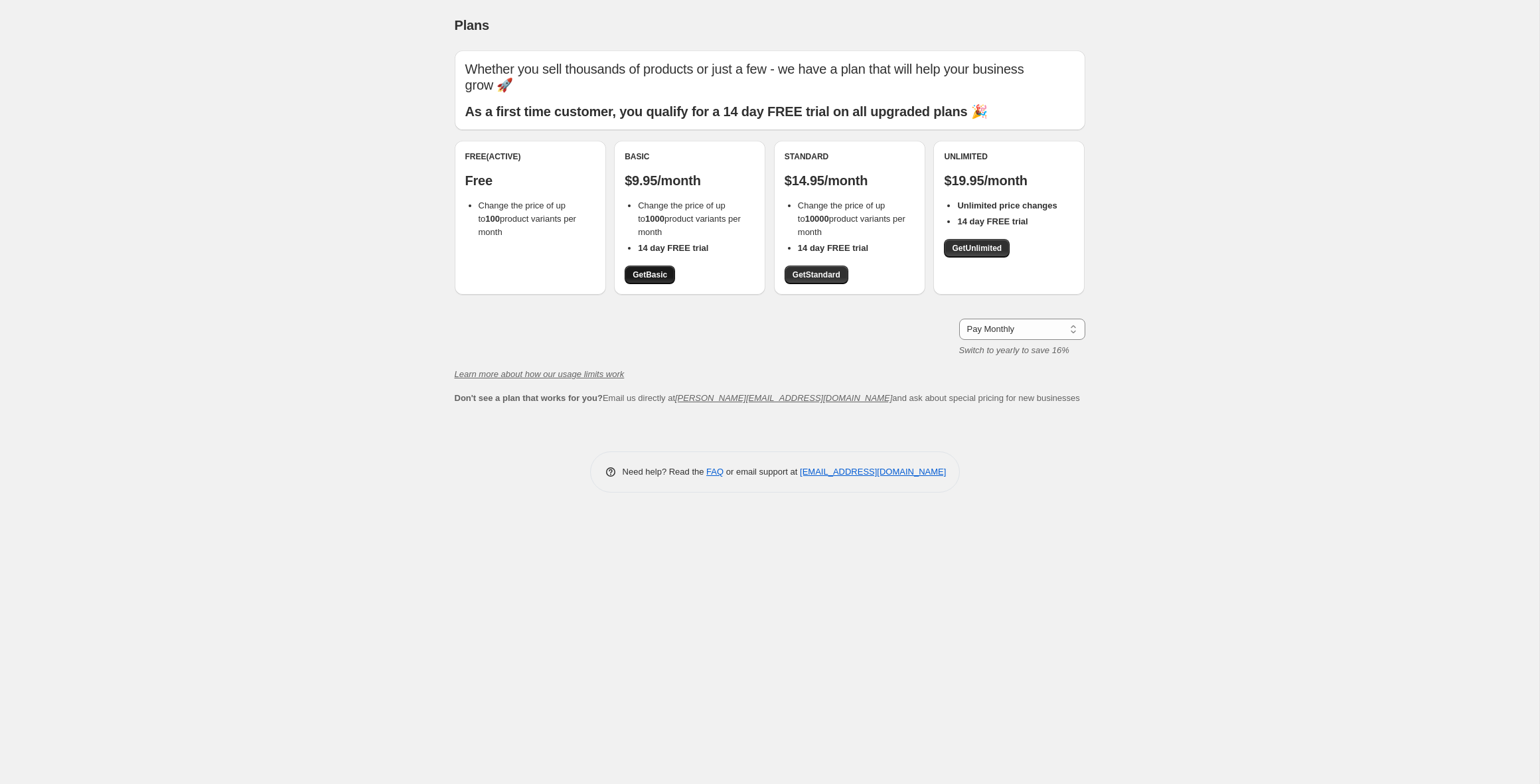
click at [633, 265] on link "Get Basic" at bounding box center [650, 274] width 50 height 18
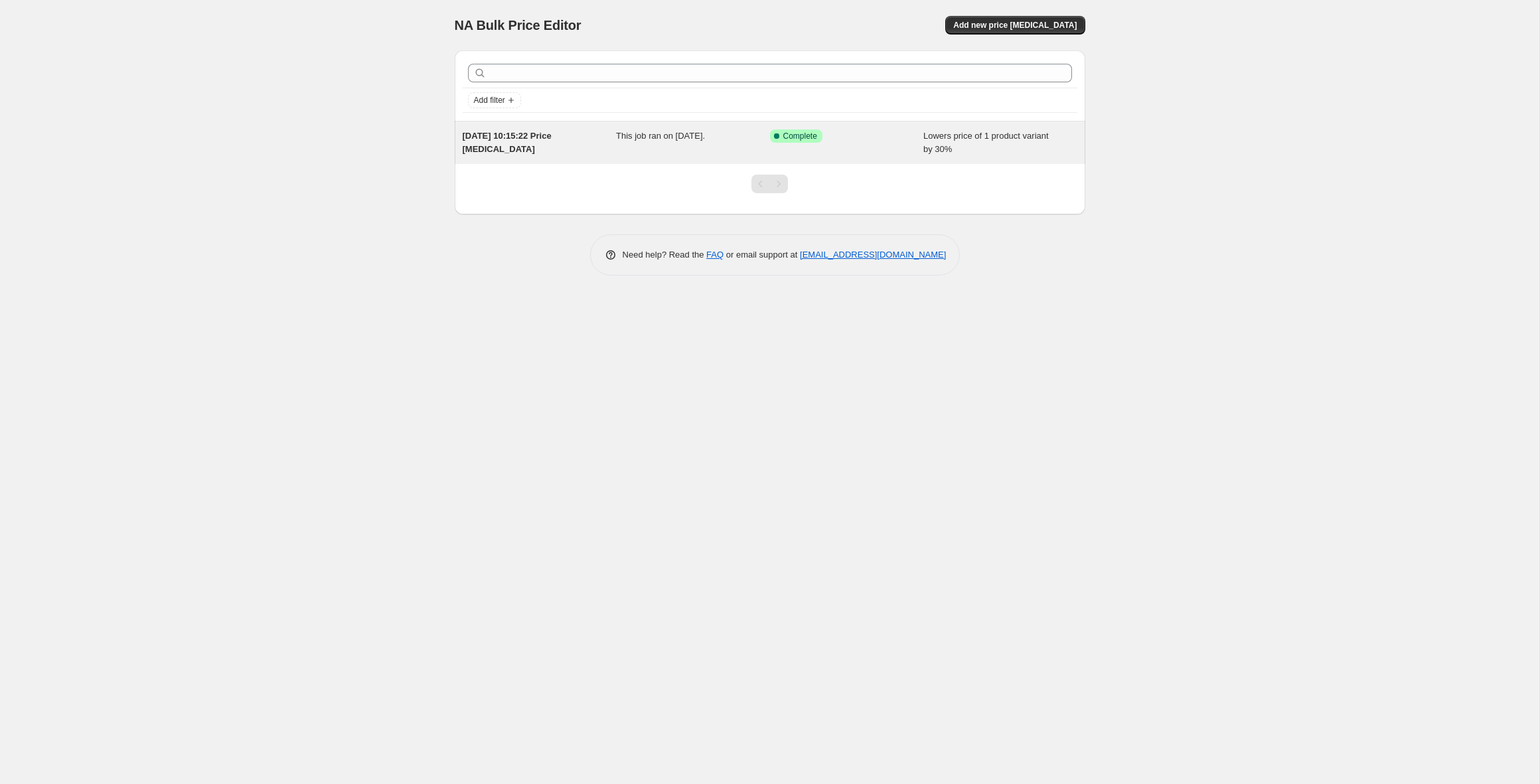
click at [541, 145] on div "[DATE] 10:15:22 Price [MEDICAL_DATA]" at bounding box center [539, 143] width 154 height 26
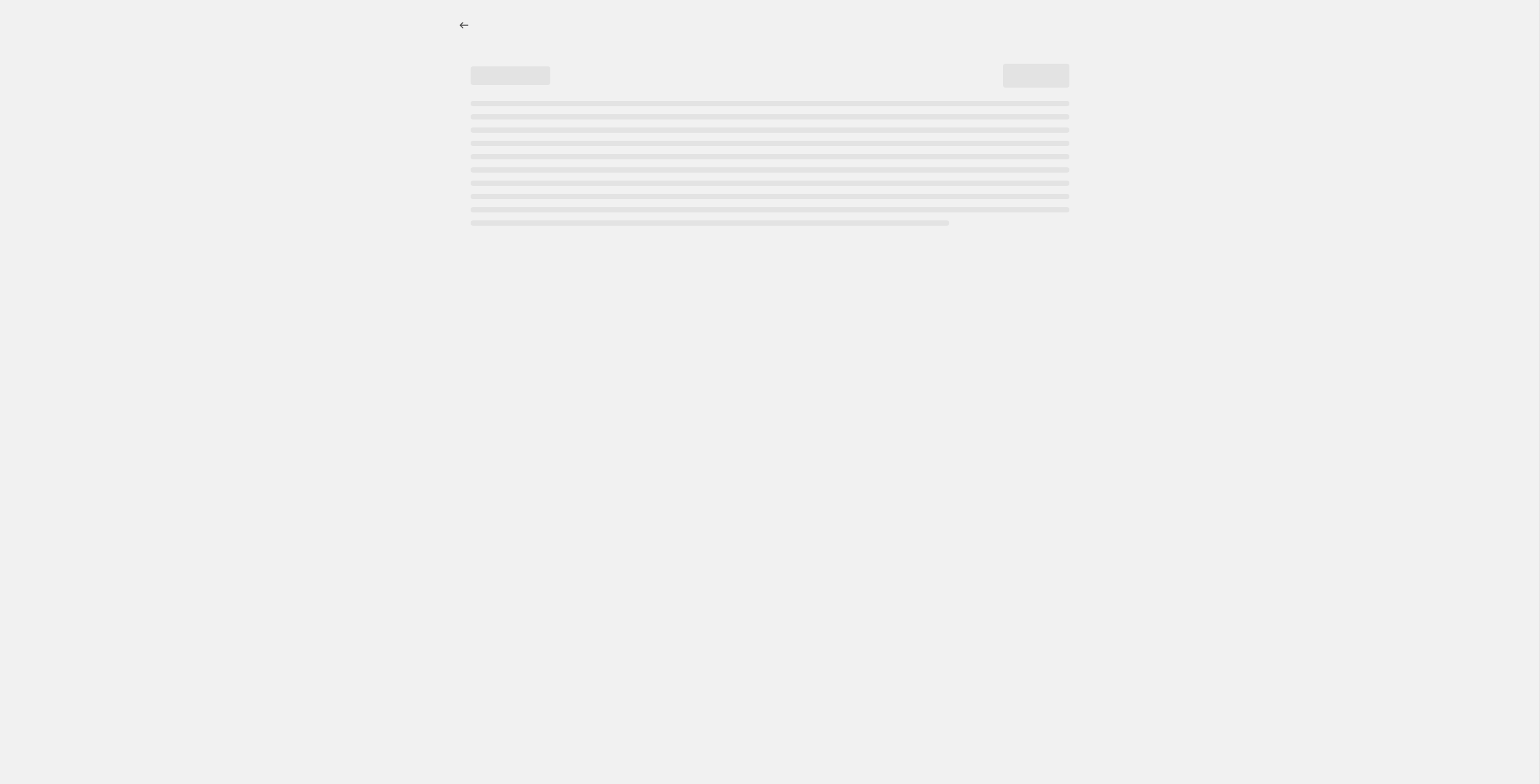
select select "percentage"
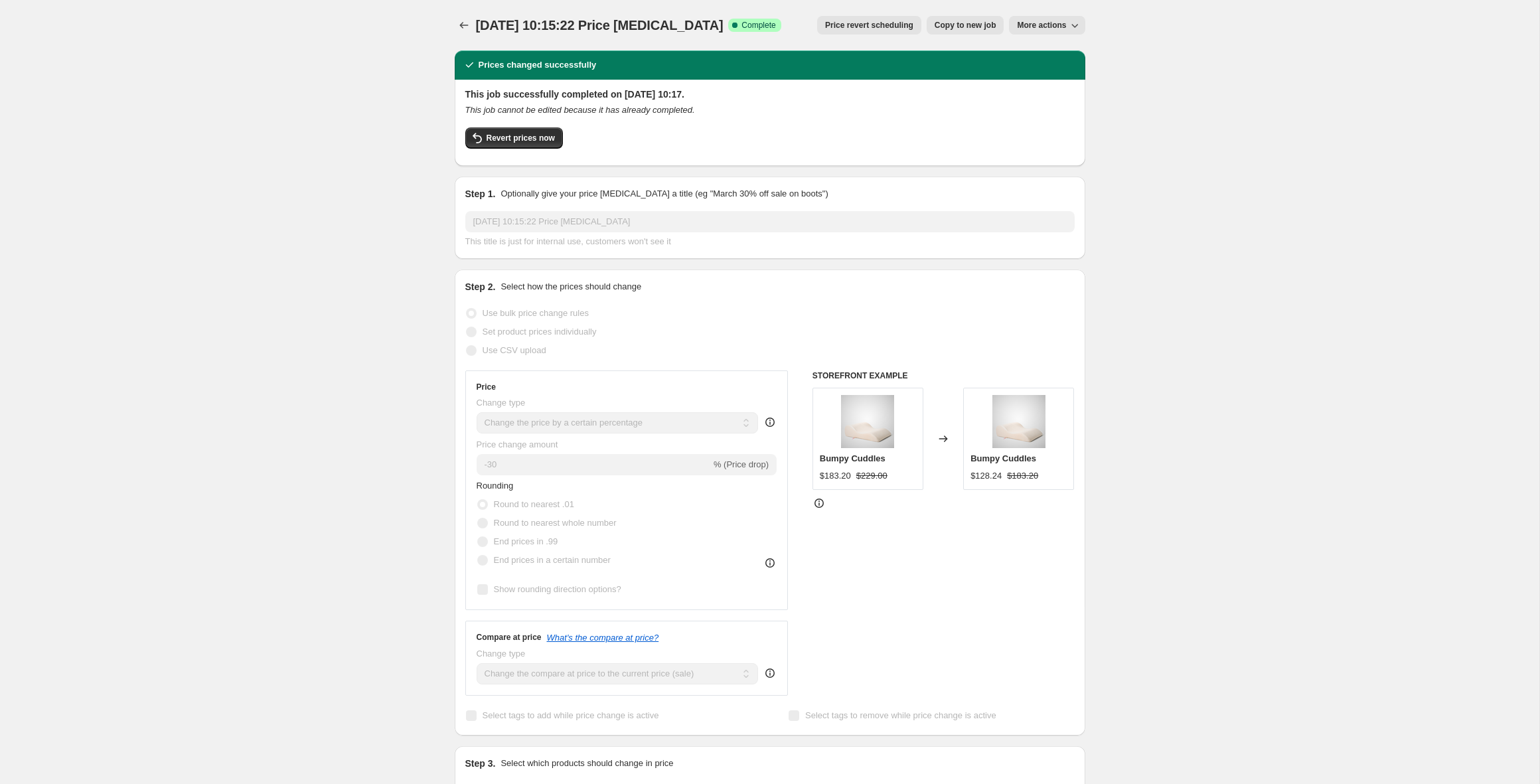
click at [935, 26] on span "Copy to new job" at bounding box center [965, 25] width 61 height 11
select select "percentage"
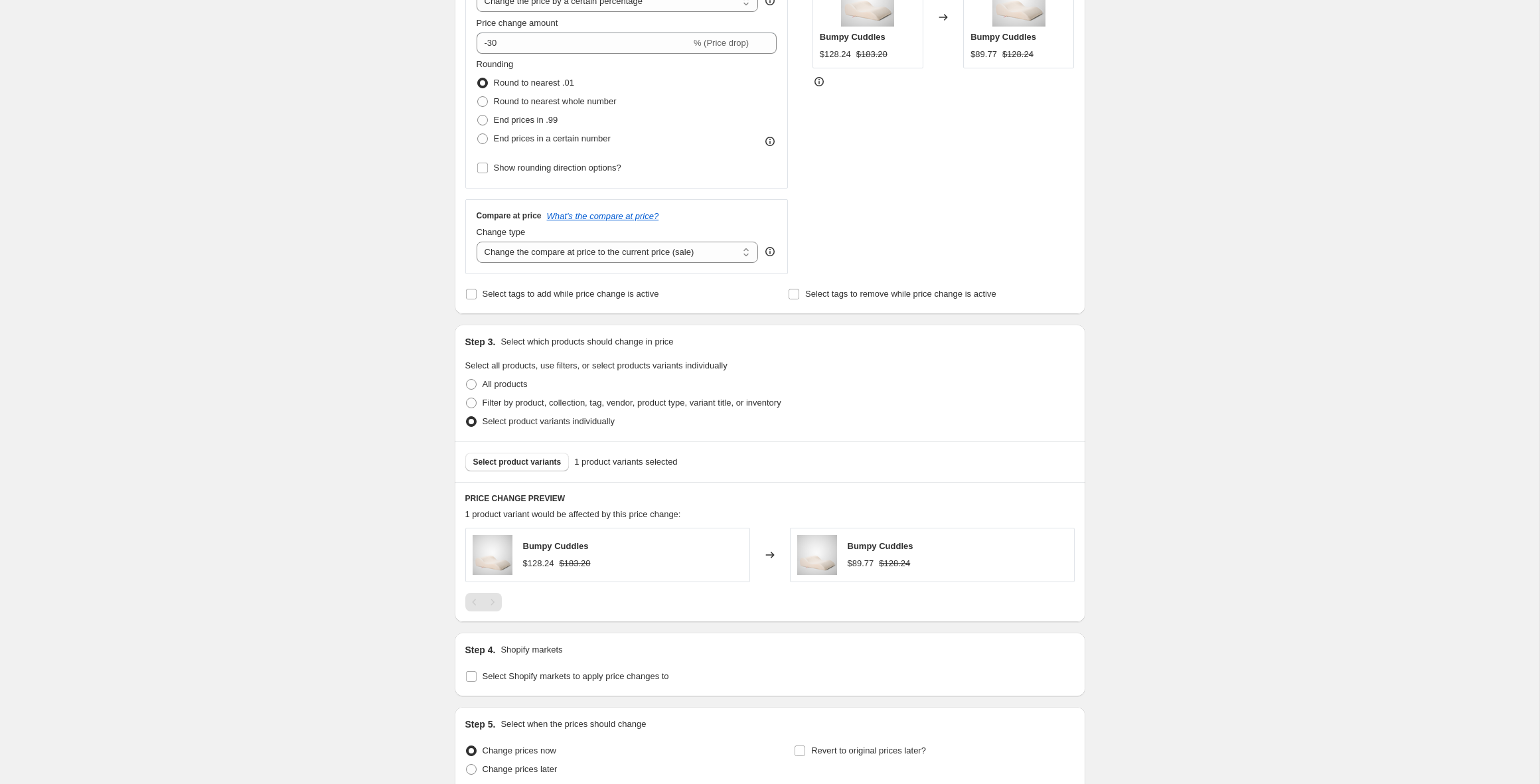
scroll to position [413, 0]
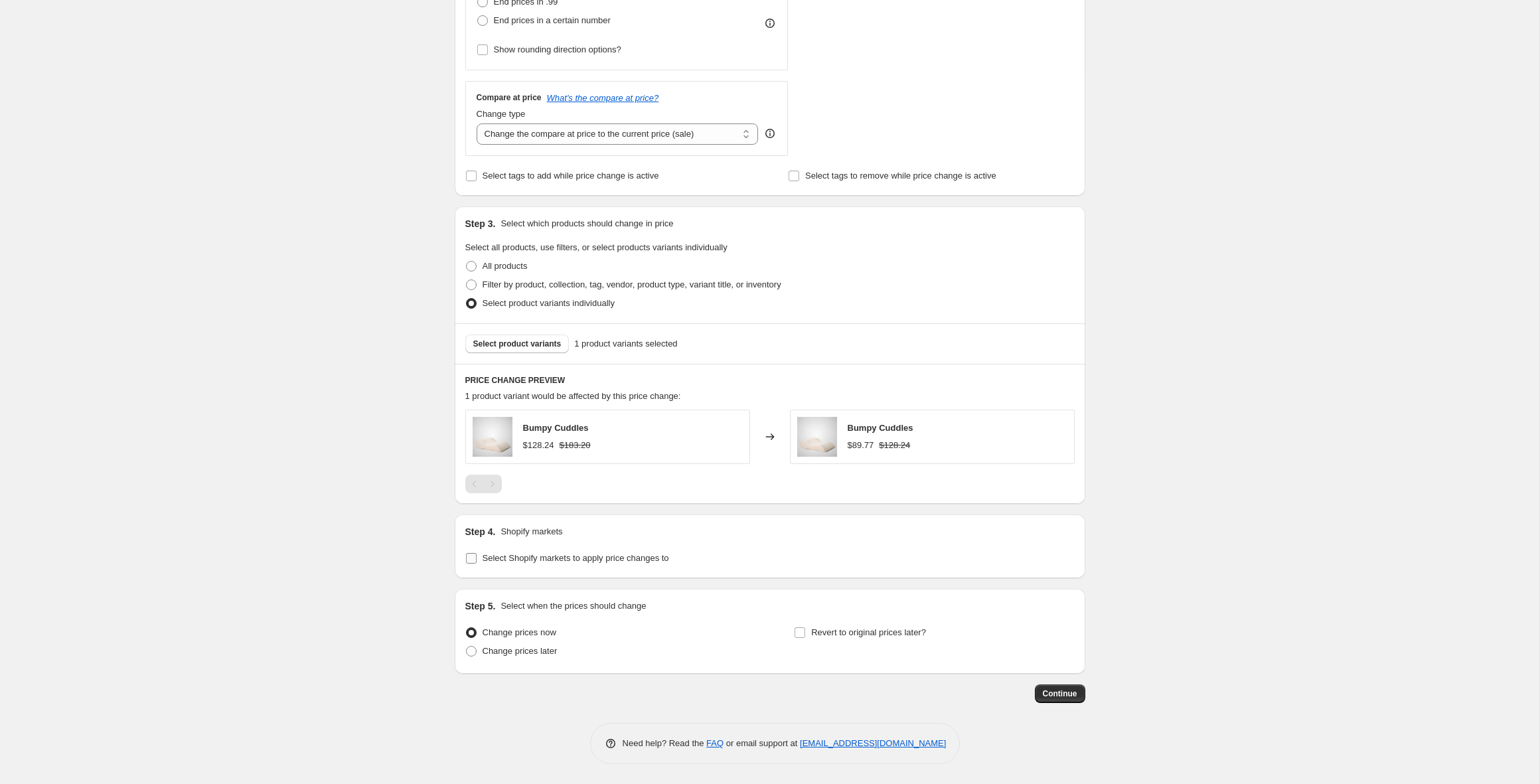
click at [499, 554] on span "Select Shopify markets to apply price changes to" at bounding box center [576, 558] width 187 height 10
click at [476, 554] on input "Select Shopify markets to apply price changes to" at bounding box center [471, 558] width 11 height 11
checkbox input "true"
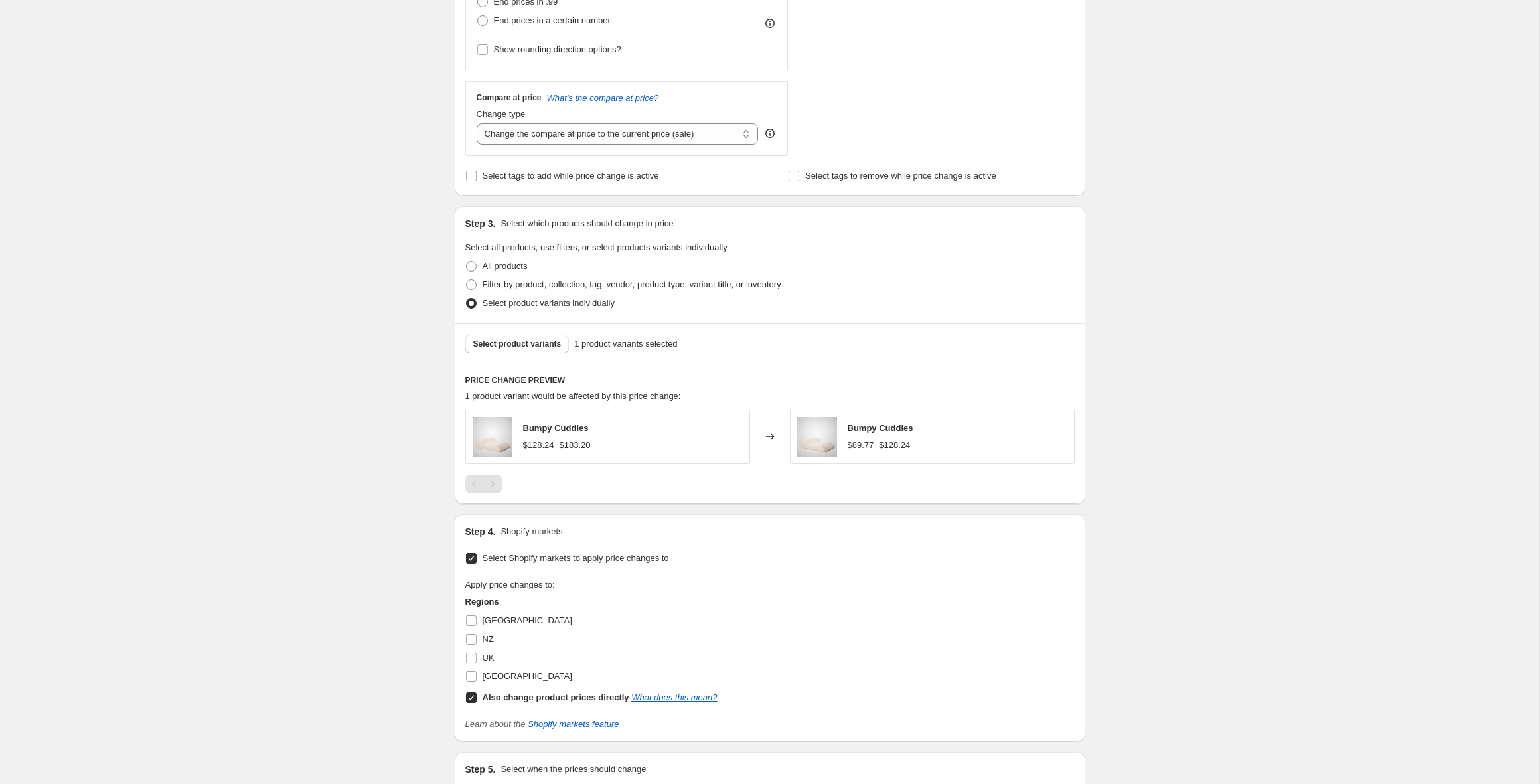
scroll to position [576, 0]
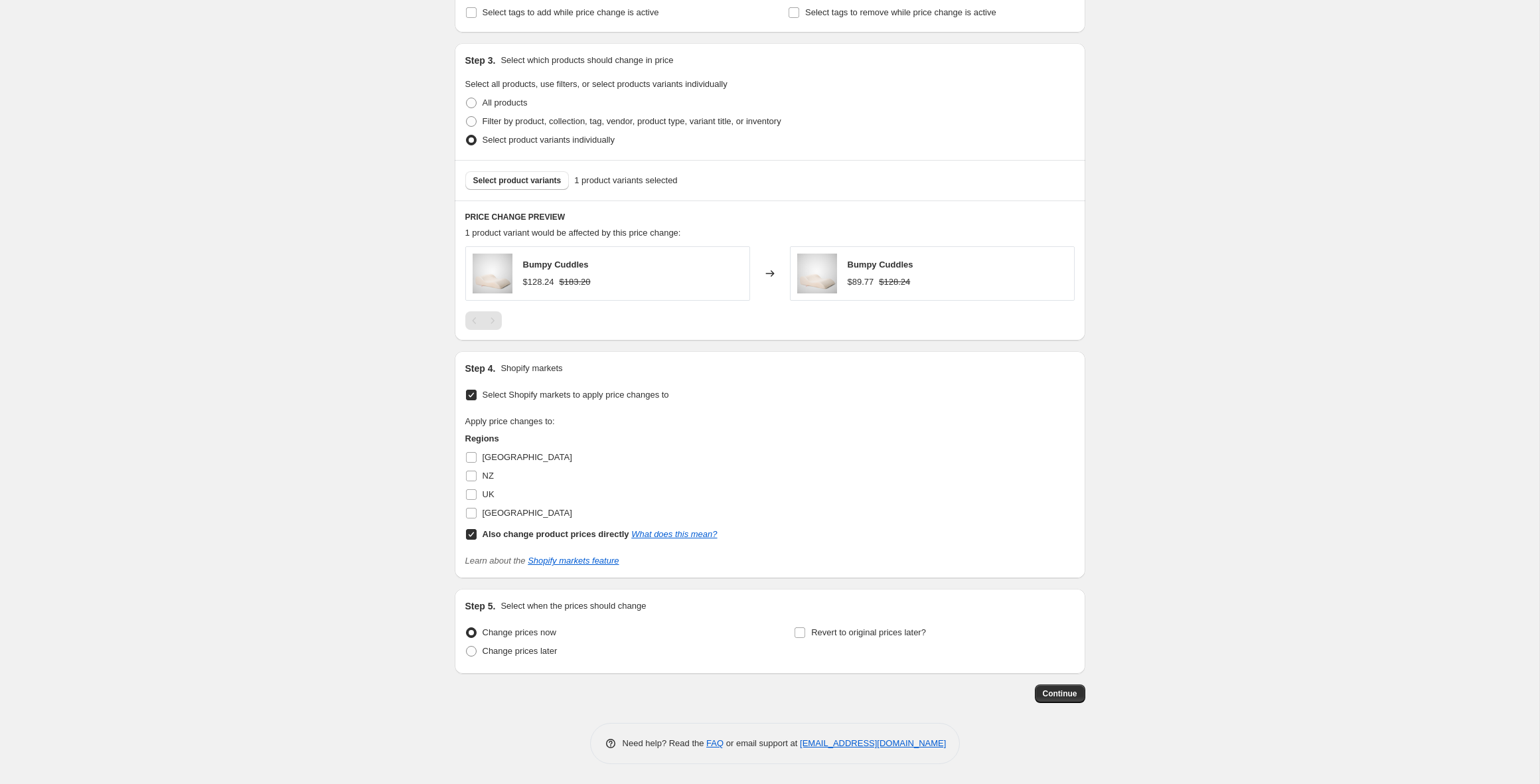
click at [471, 535] on input "Also change product prices directly What does this mean?" at bounding box center [471, 534] width 11 height 11
checkbox input "false"
click at [472, 459] on input "Australia" at bounding box center [471, 457] width 11 height 11
checkbox input "true"
click at [1043, 696] on span "Continue" at bounding box center [1059, 693] width 34 height 11
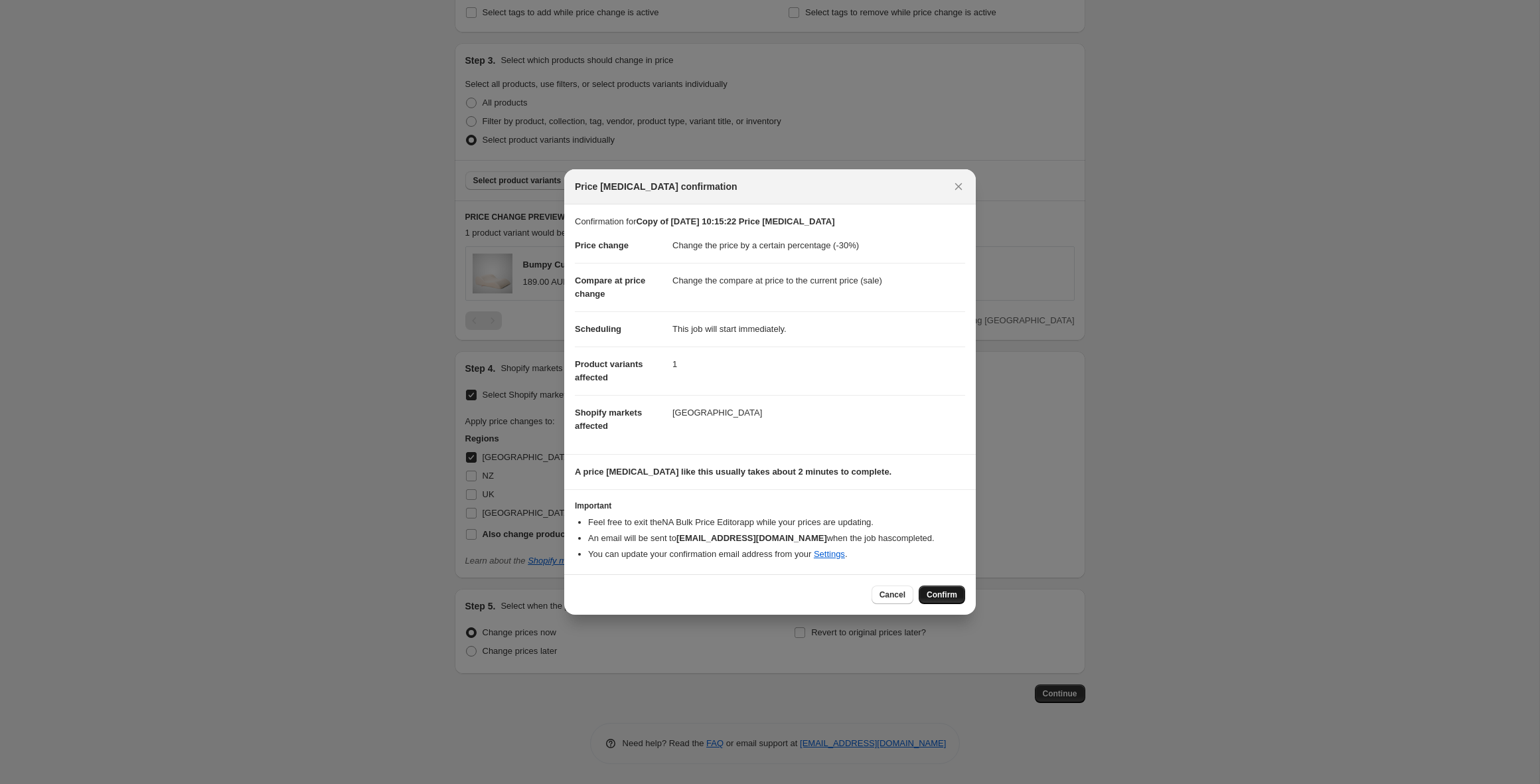
click at [928, 593] on span "Confirm" at bounding box center [942, 595] width 31 height 11
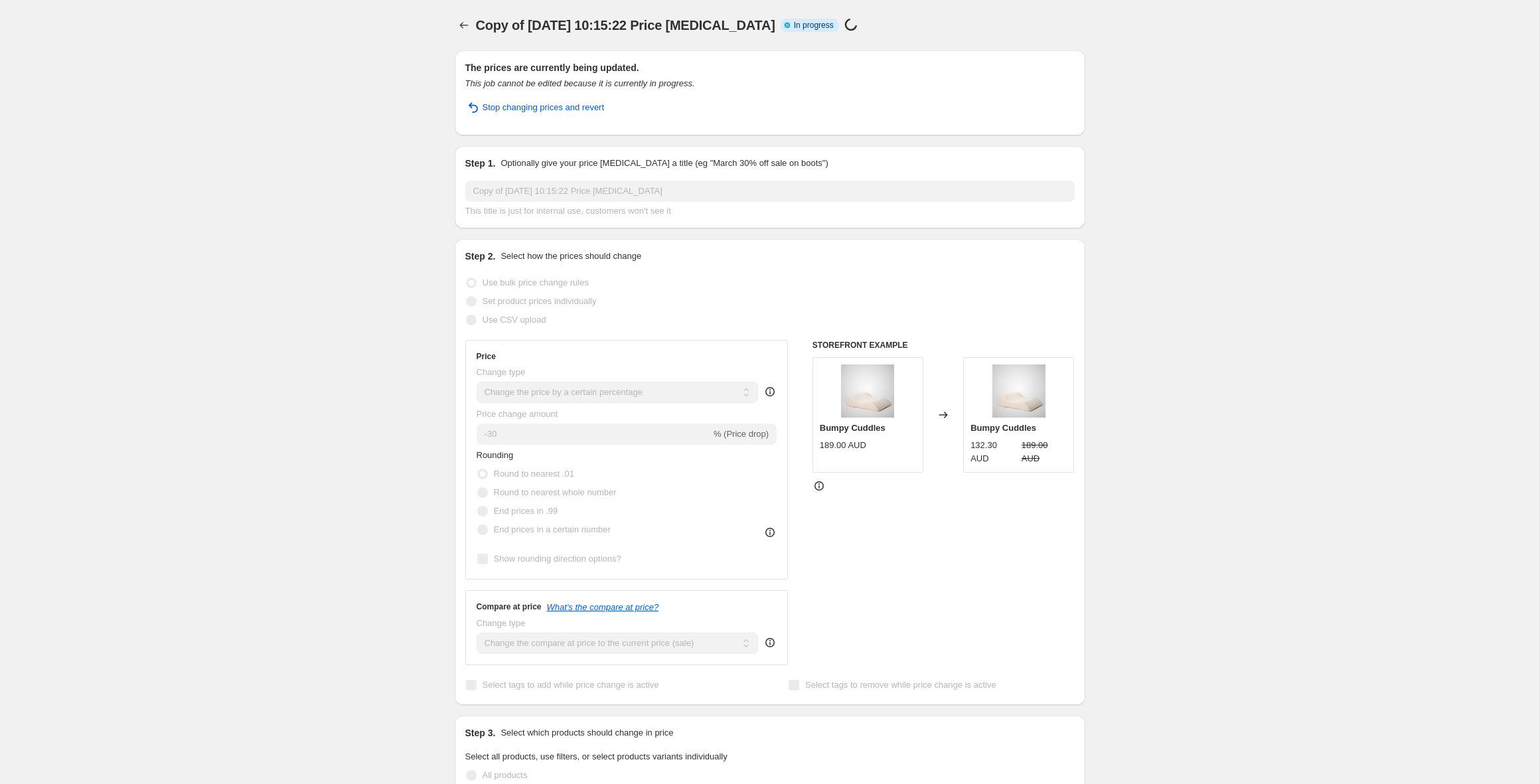
select select "percentage"
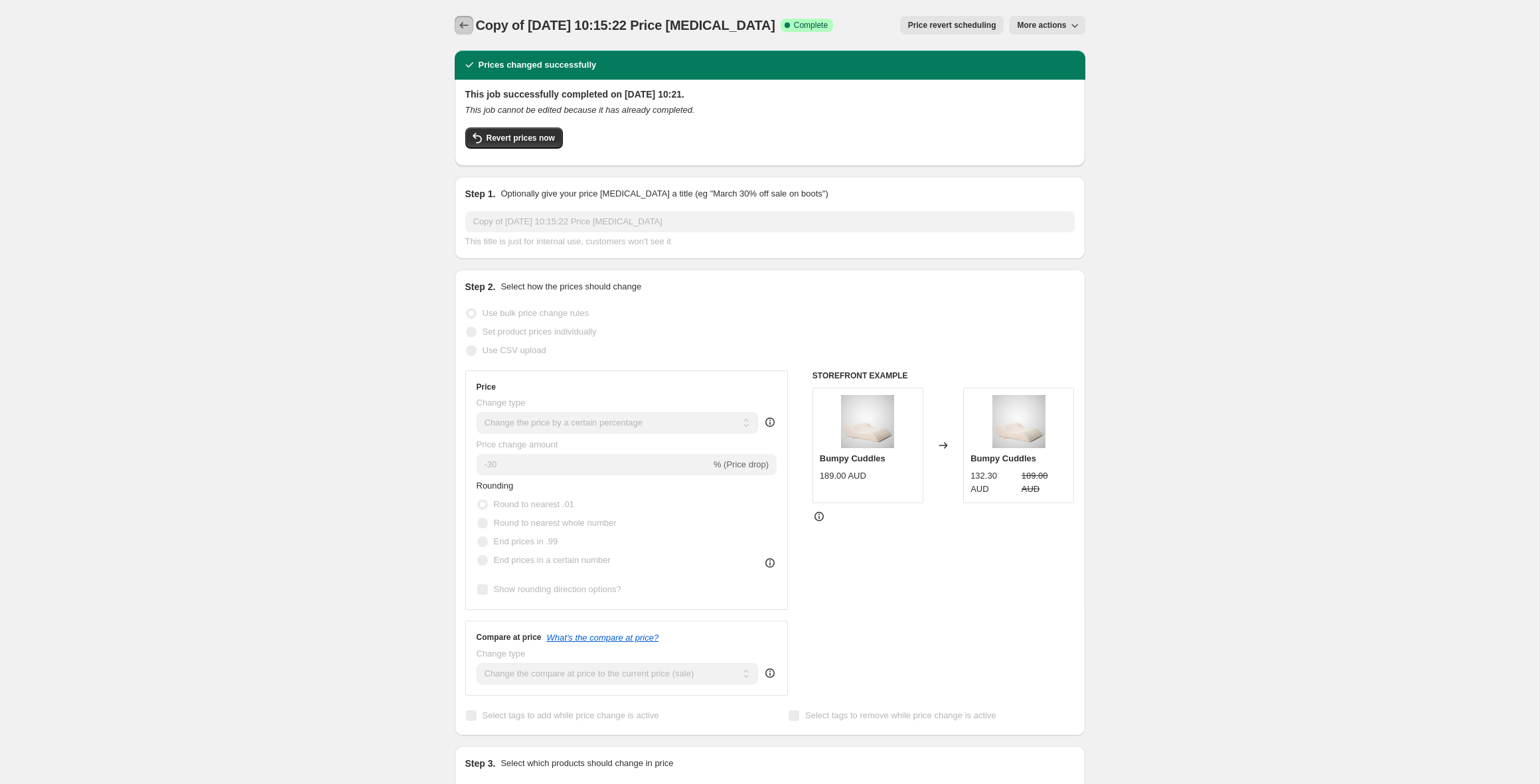
click at [462, 22] on icon "Price change jobs" at bounding box center [464, 25] width 13 height 13
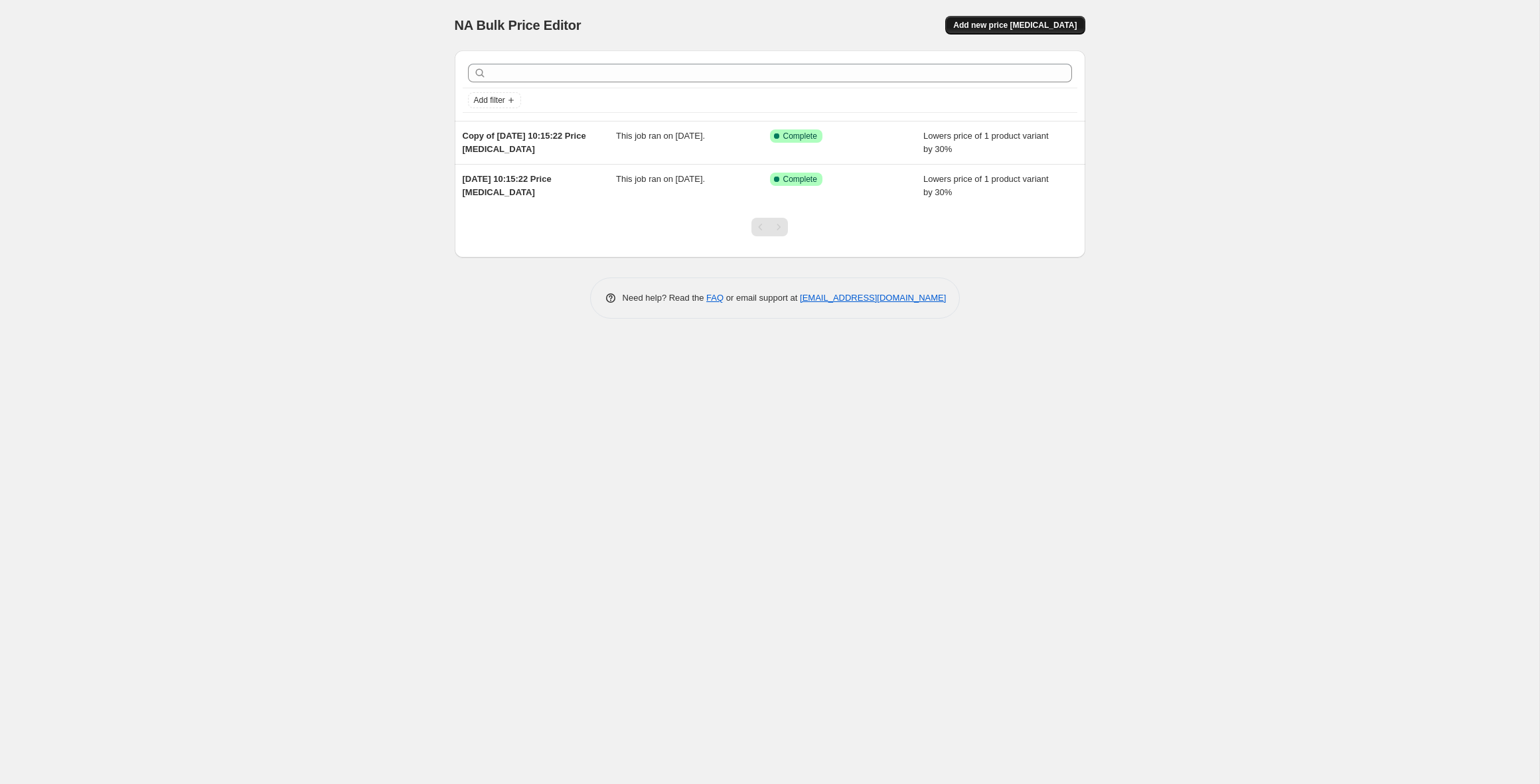
click at [1013, 20] on button "Add new price change job" at bounding box center [1015, 25] width 140 height 18
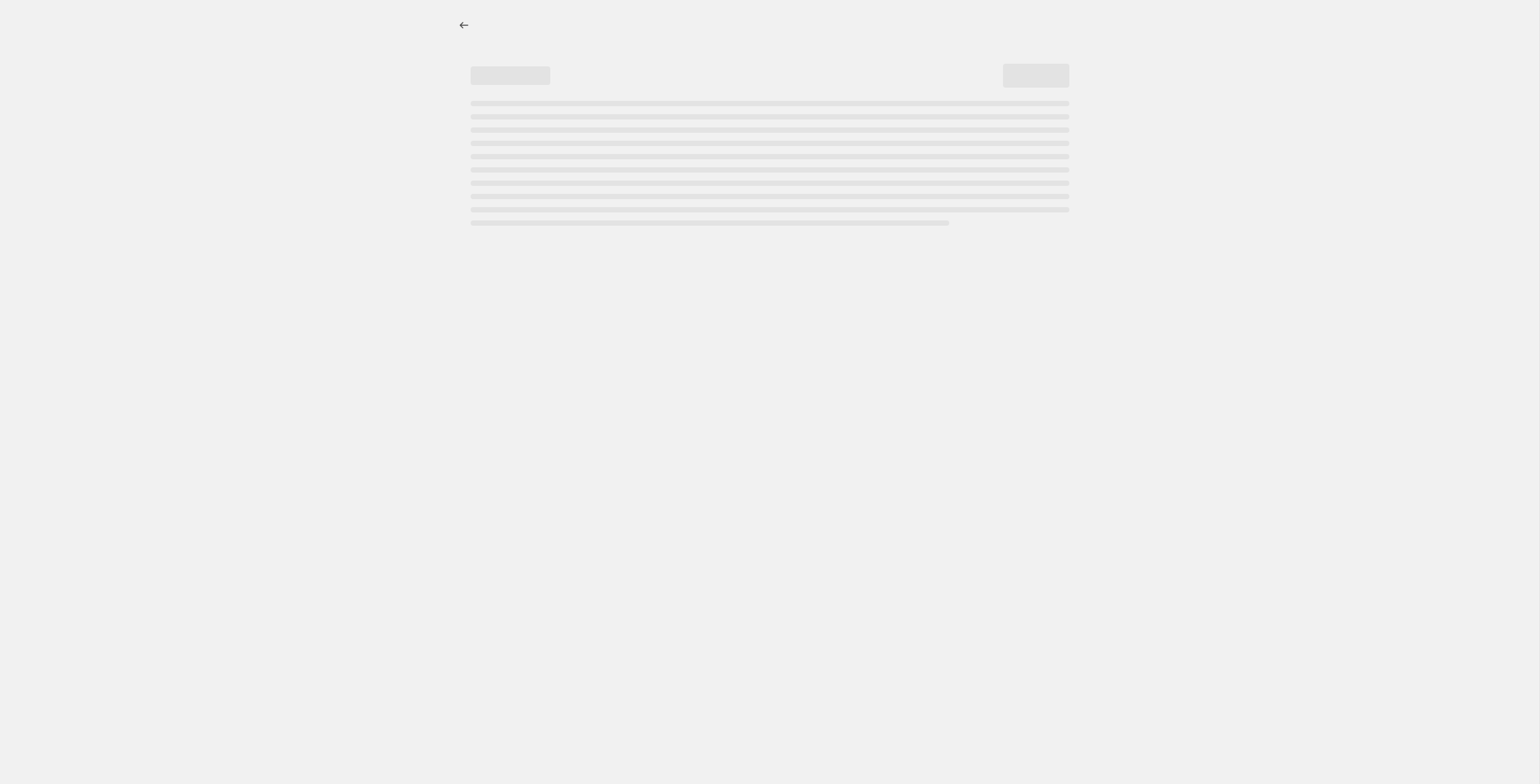
select select "percentage"
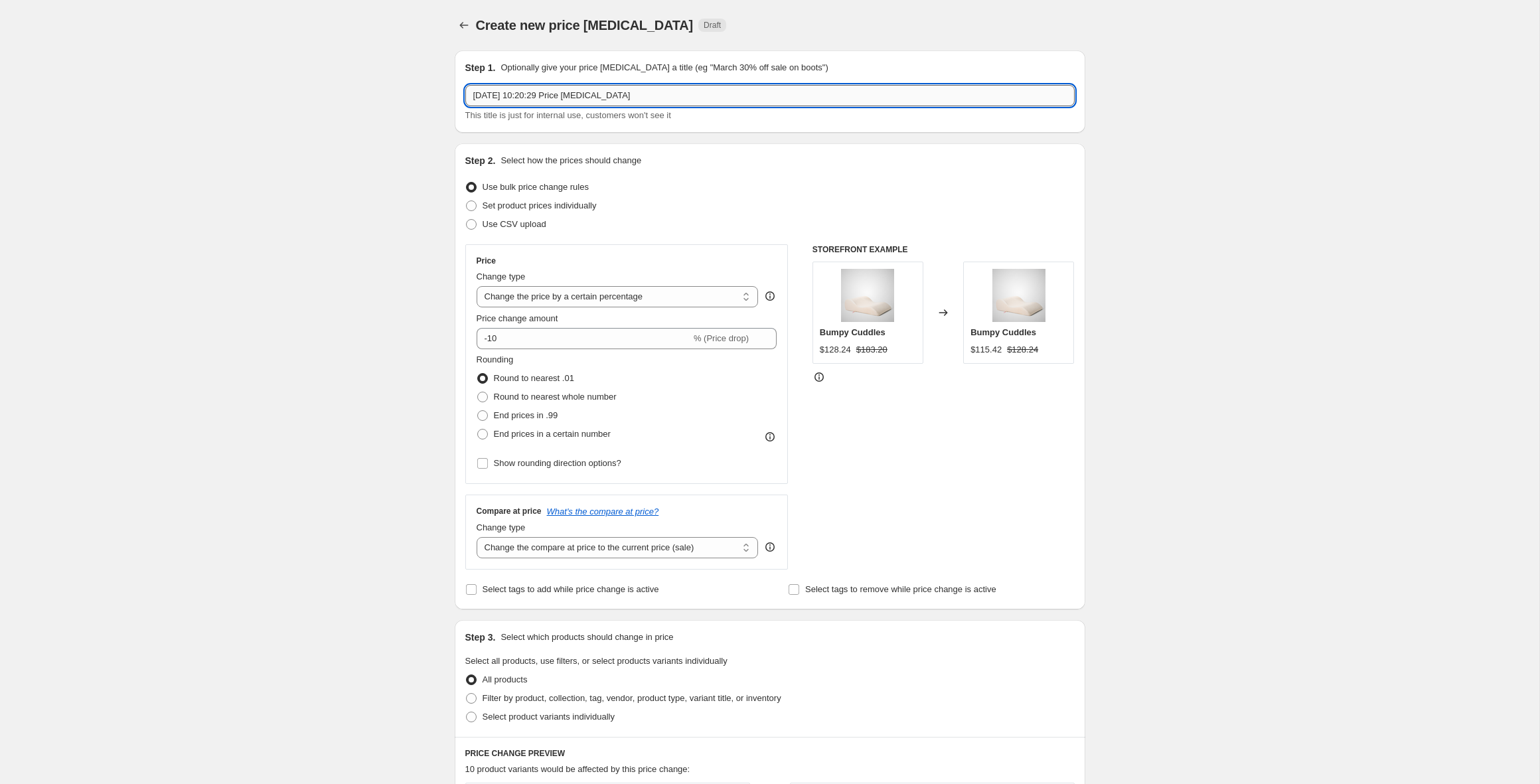
click at [533, 94] on input "12 Sept 2025, 10:20:29 Price change job" at bounding box center [770, 95] width 609 height 21
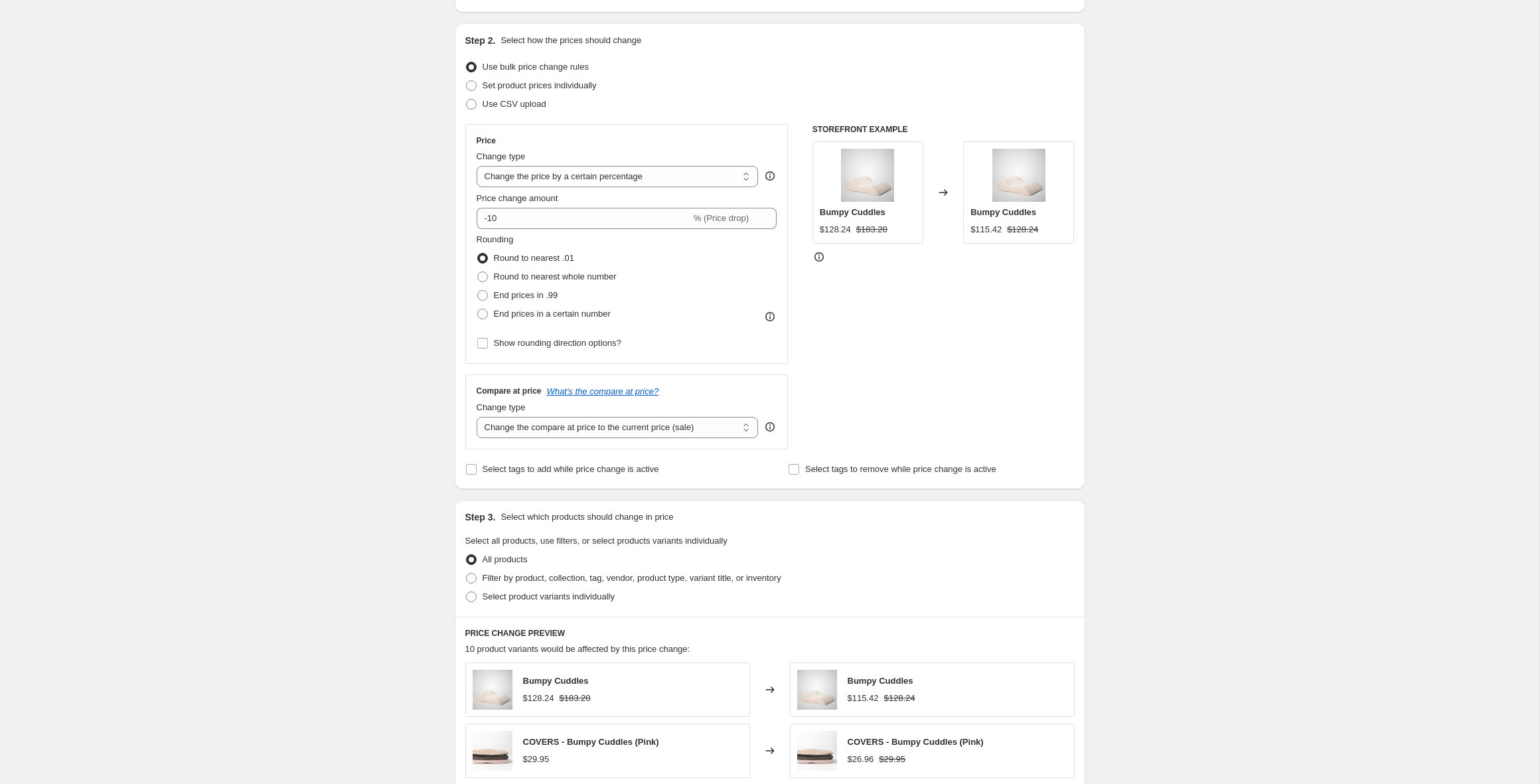
scroll to position [127, 0]
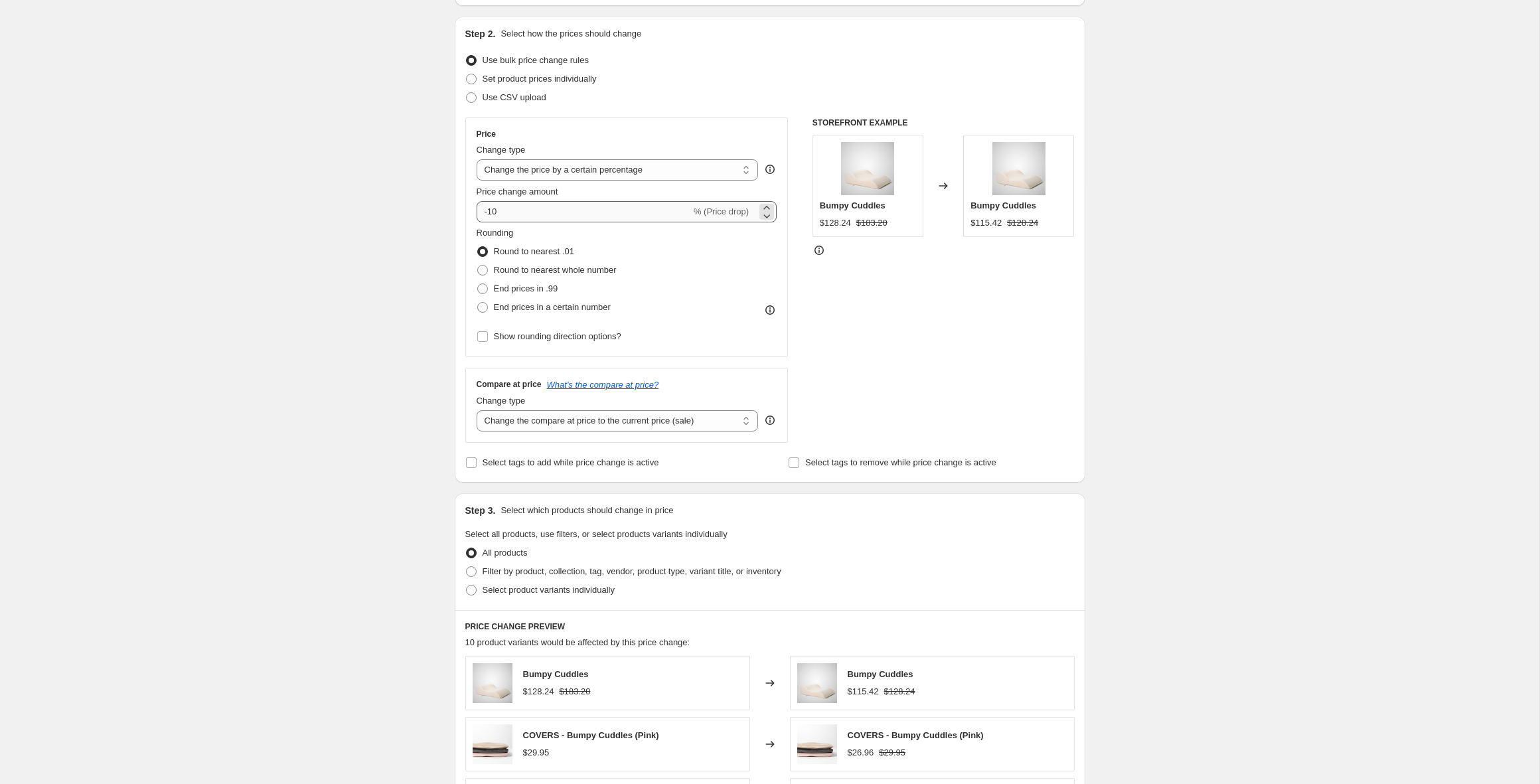
type input "30% off NZ"
click at [492, 212] on input "-10" at bounding box center [583, 211] width 214 height 21
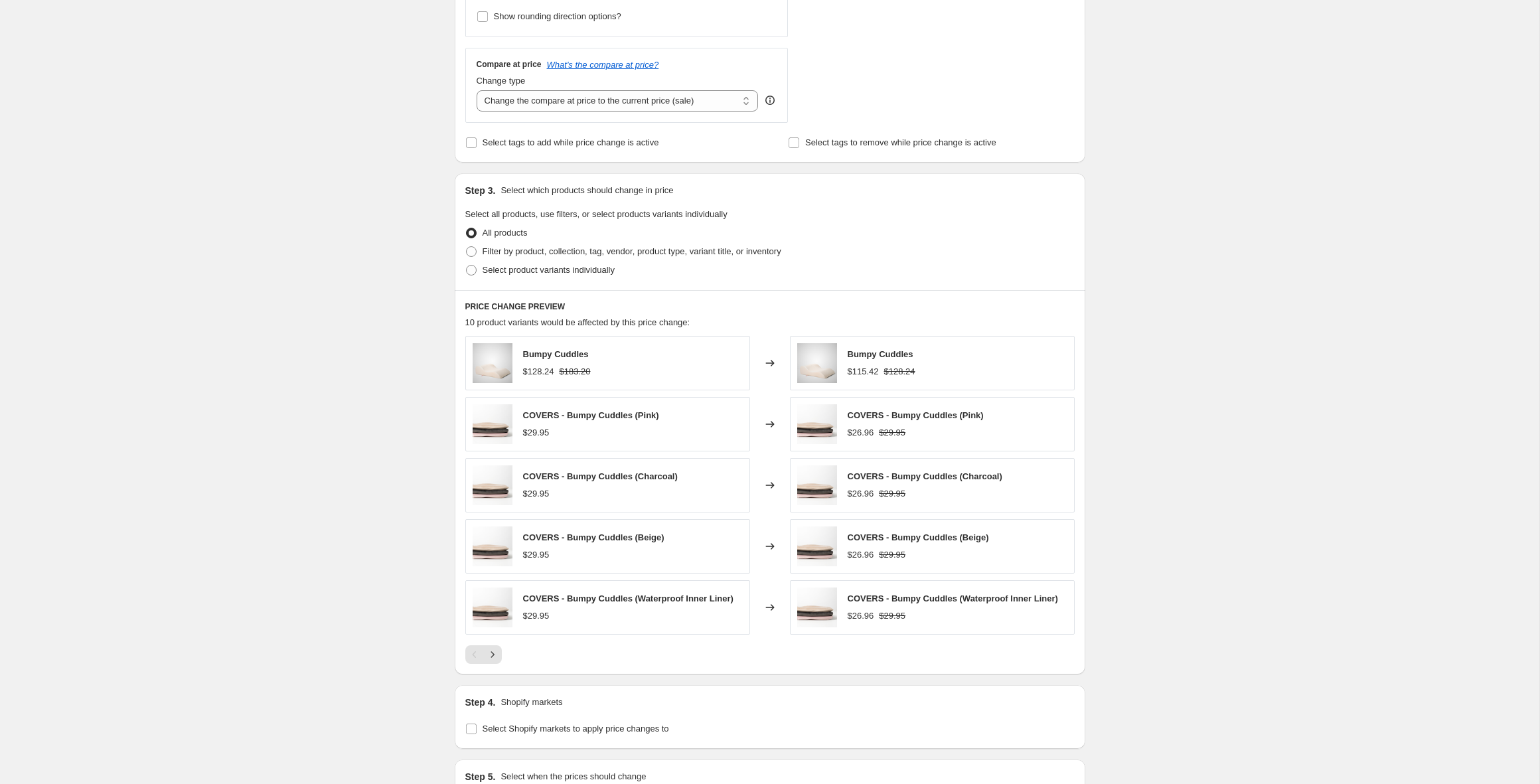
scroll to position [505, 0]
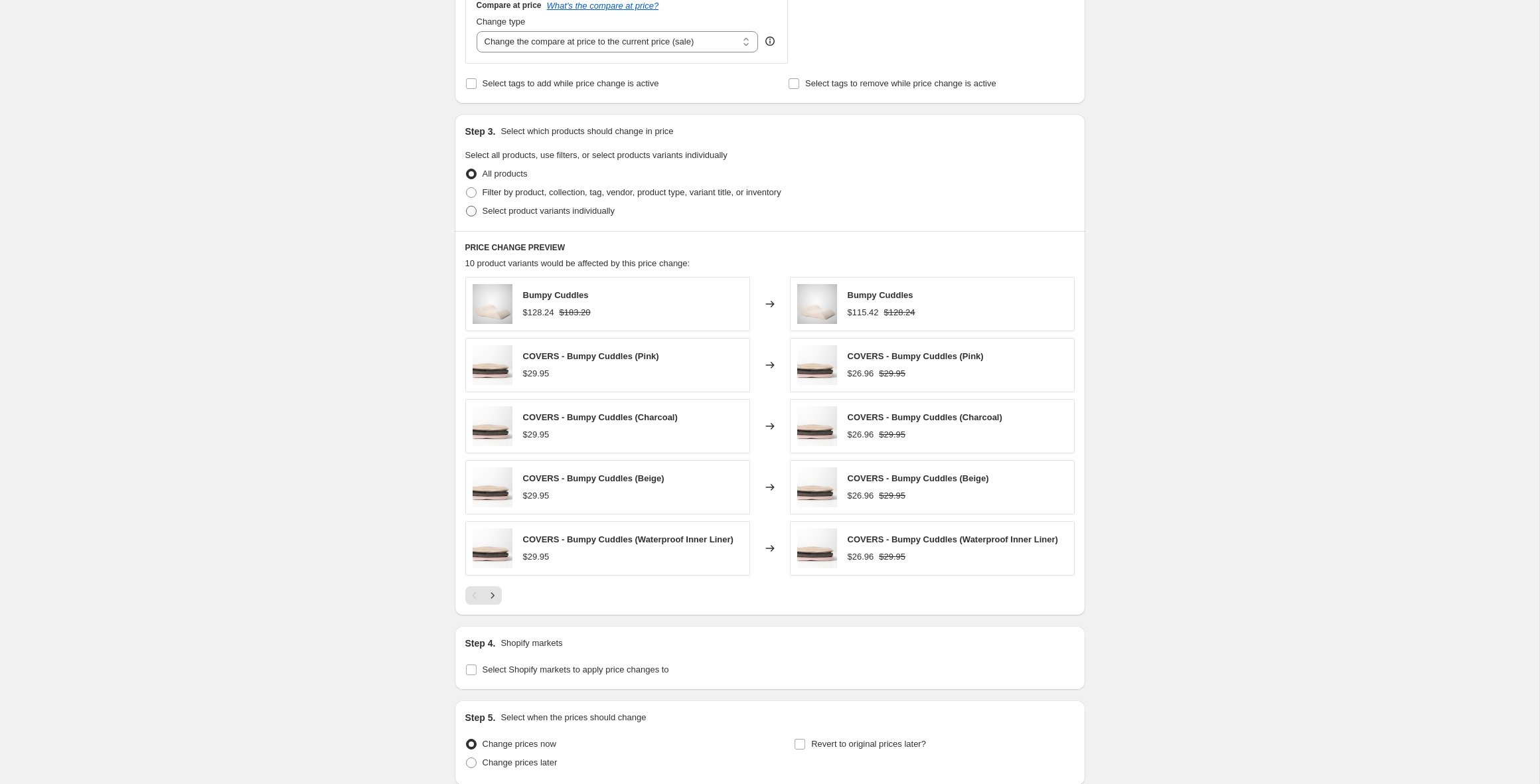
type input "-30"
click at [483, 214] on span "Select product variants individually" at bounding box center [549, 211] width 132 height 10
click at [467, 206] on input "Select product variants individually" at bounding box center [466, 206] width 1 height 1
radio input "true"
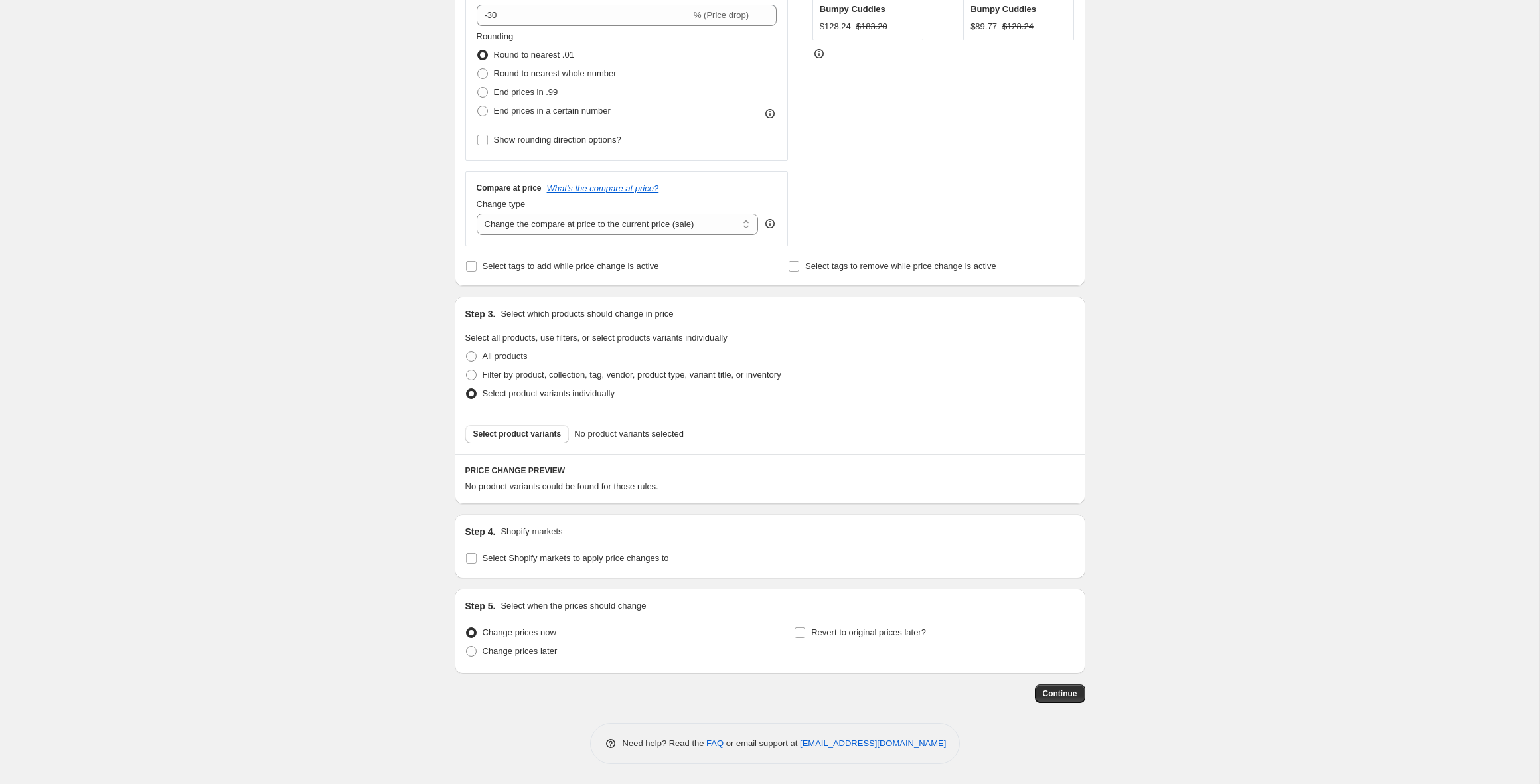
scroll to position [323, 0]
click at [536, 433] on span "Select product variants" at bounding box center [517, 434] width 89 height 11
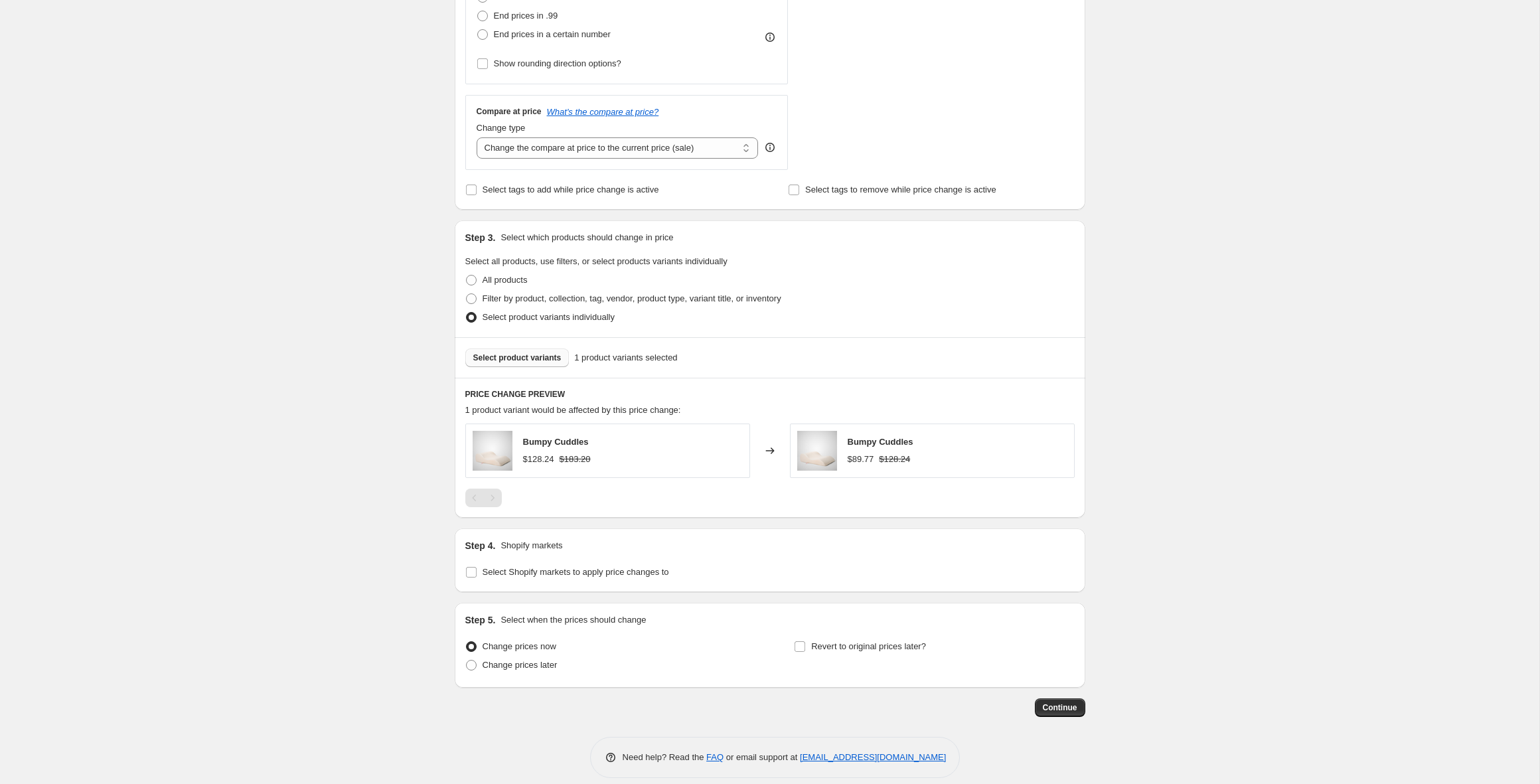
scroll to position [413, 0]
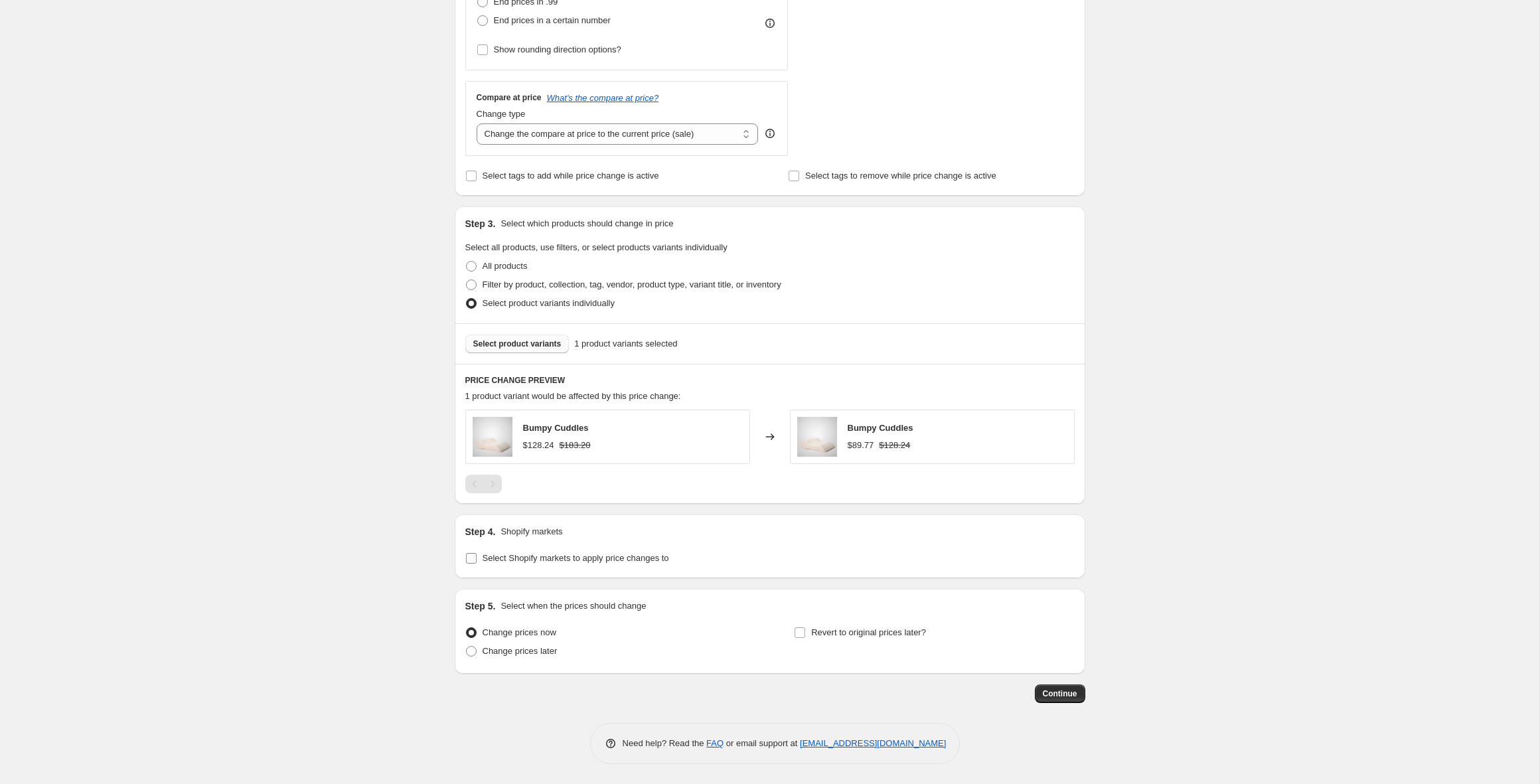
click at [504, 561] on span "Select Shopify markets to apply price changes to" at bounding box center [576, 558] width 187 height 10
click at [476, 561] on input "Select Shopify markets to apply price changes to" at bounding box center [471, 558] width 11 height 11
checkbox input "true"
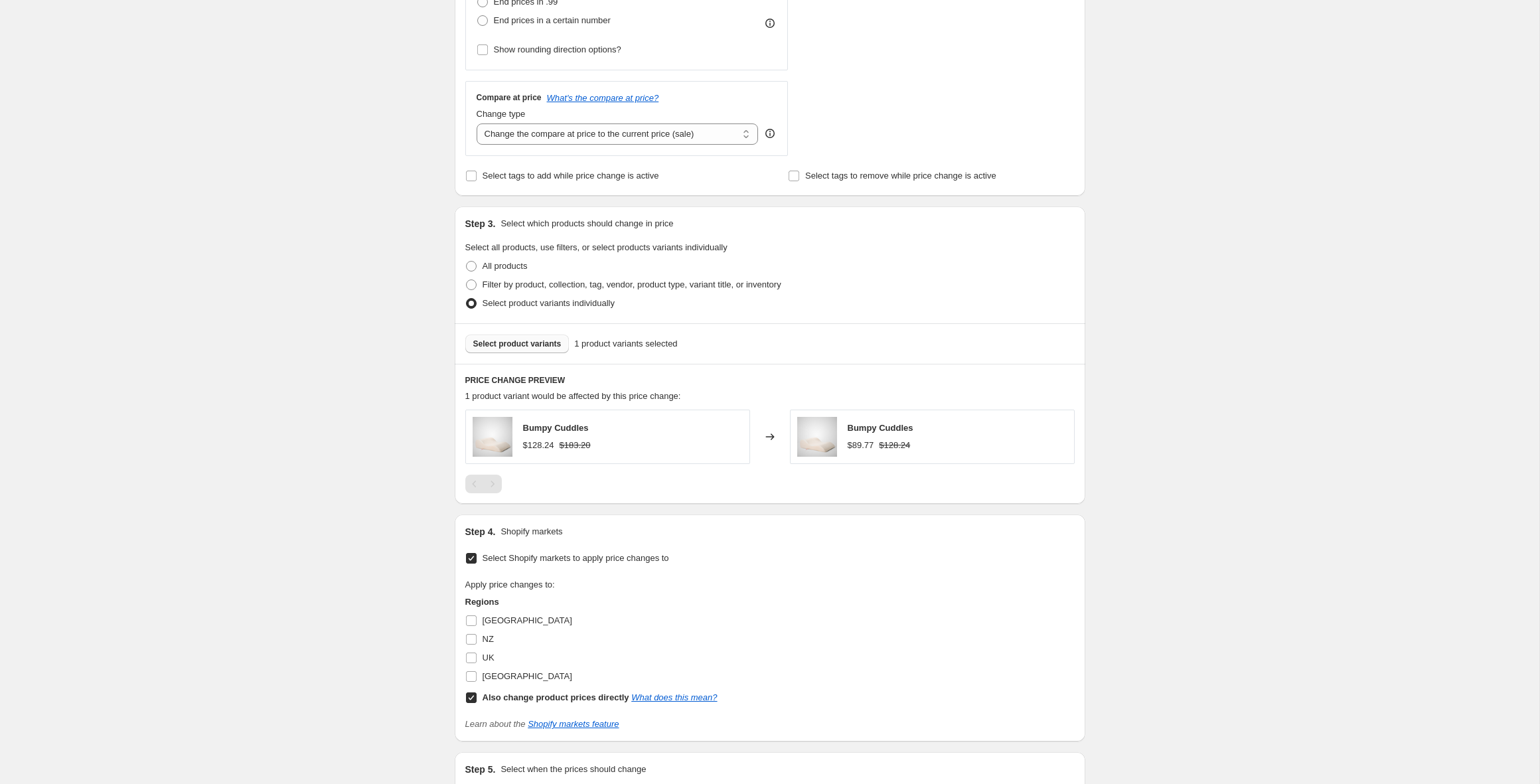
scroll to position [576, 0]
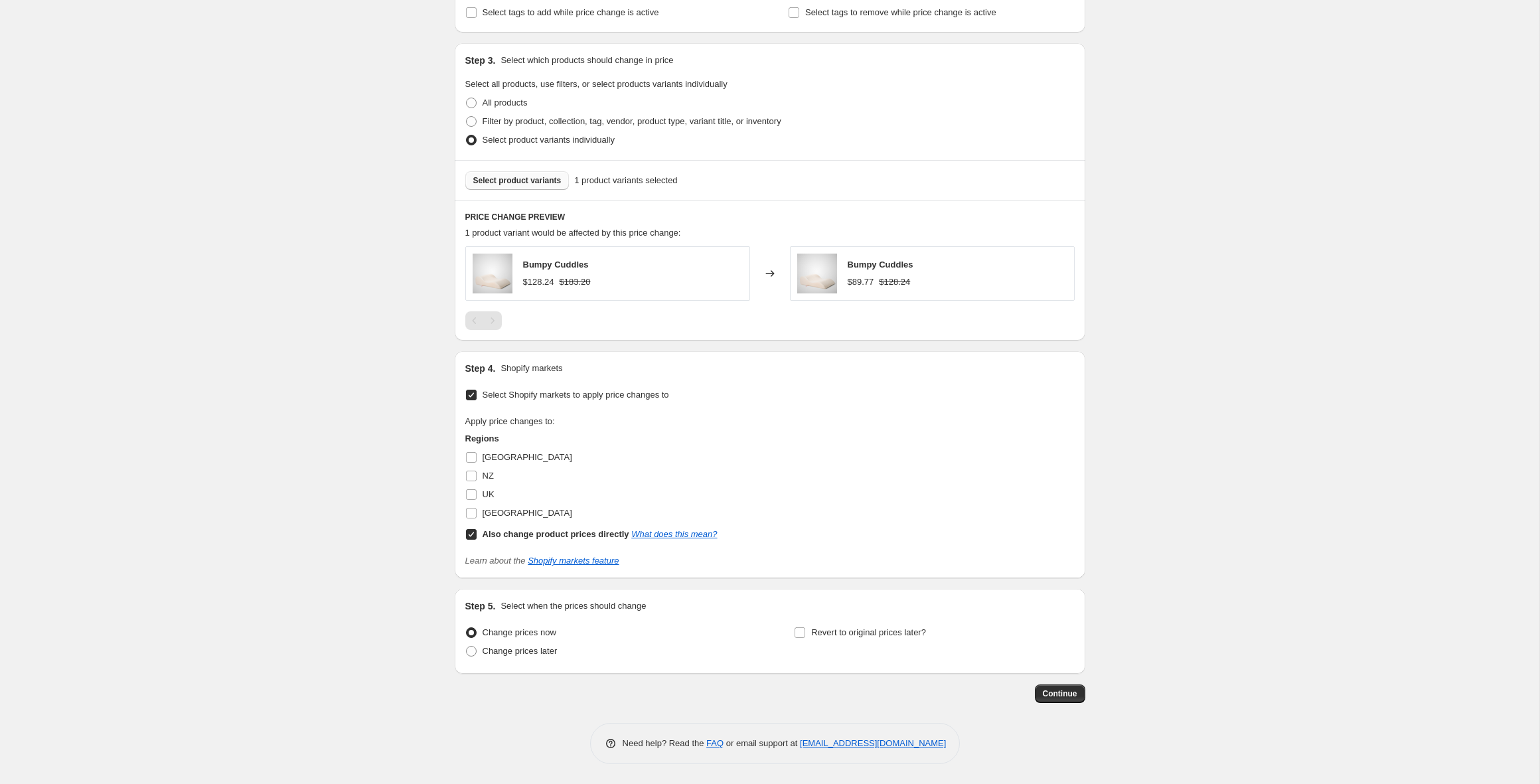
click at [474, 535] on input "Also change product prices directly What does this mean?" at bounding box center [471, 534] width 11 height 11
checkbox input "false"
click at [474, 472] on input "NZ" at bounding box center [471, 475] width 11 height 11
checkbox input "true"
click at [1040, 690] on button "Continue" at bounding box center [1059, 693] width 50 height 18
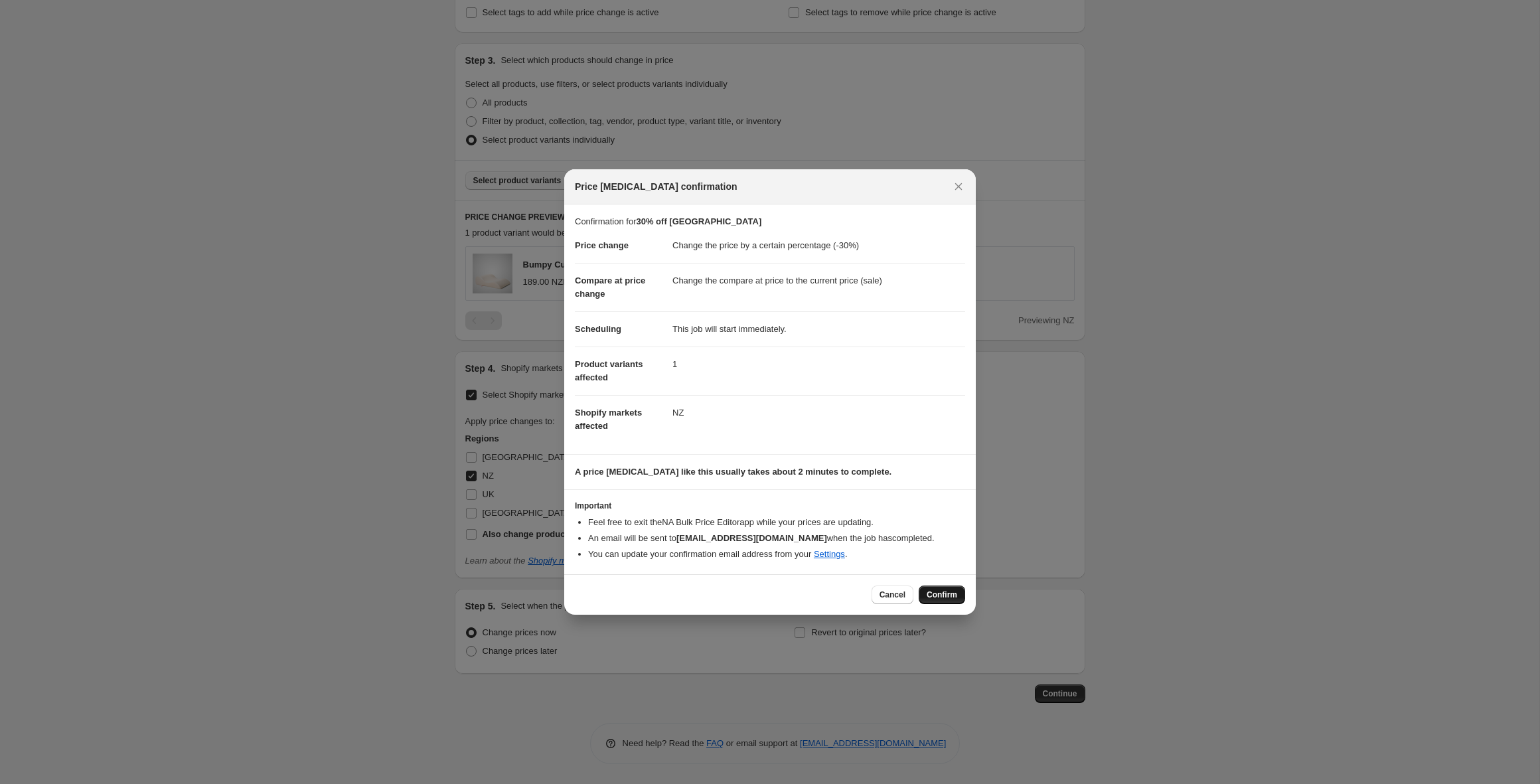
click at [934, 600] on button "Confirm" at bounding box center [942, 594] width 47 height 18
